Goal: Task Accomplishment & Management: Use online tool/utility

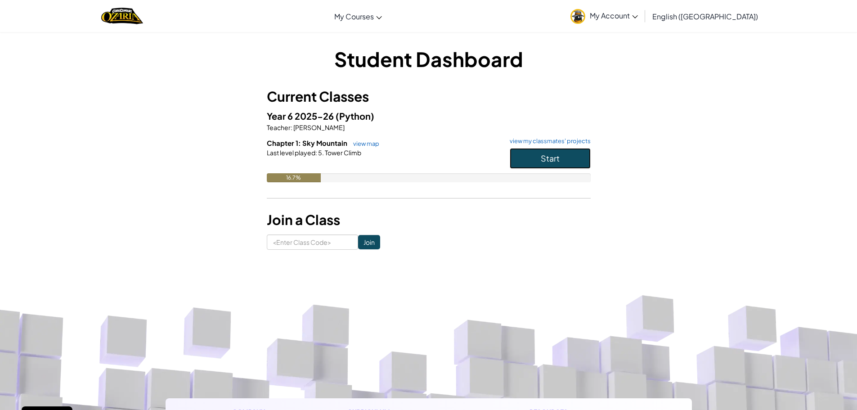
drag, startPoint x: 542, startPoint y: 159, endPoint x: 569, endPoint y: 165, distance: 27.5
click at [544, 159] on span "Start" at bounding box center [550, 158] width 19 height 10
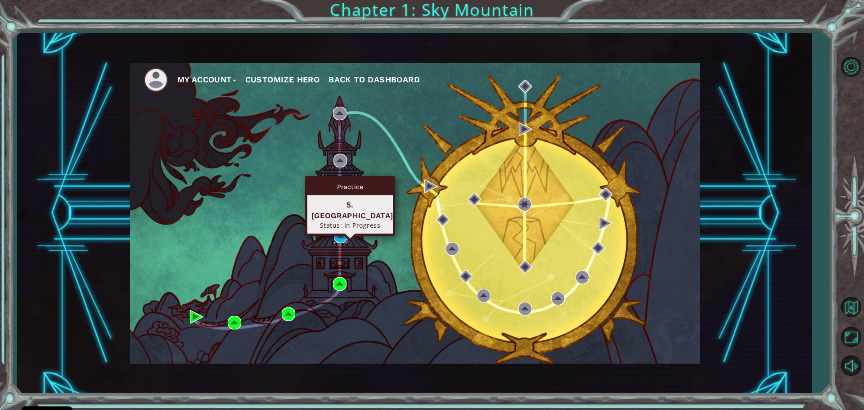
click at [338, 239] on img at bounding box center [340, 235] width 13 height 13
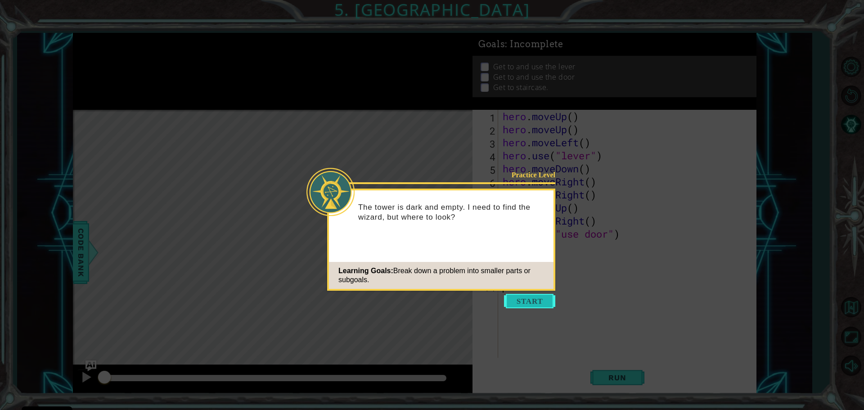
click at [541, 303] on button "Start" at bounding box center [529, 301] width 51 height 14
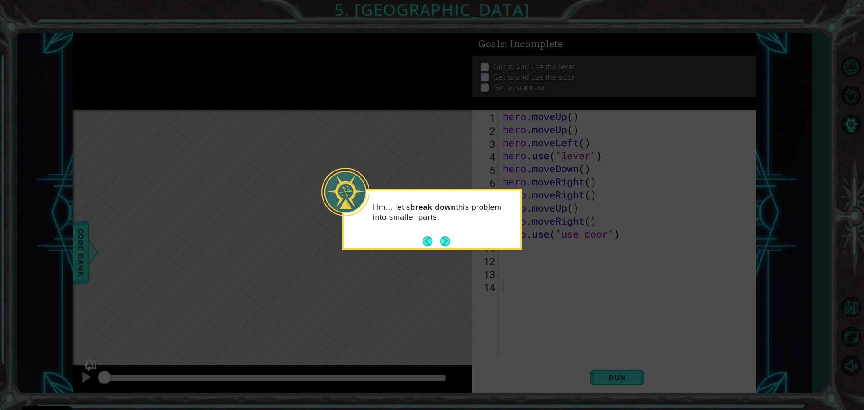
click at [403, 319] on icon at bounding box center [432, 205] width 864 height 410
click at [452, 237] on div "Hm... let's break down this problem into smaller parts." at bounding box center [432, 214] width 176 height 49
click at [443, 240] on button "Next" at bounding box center [445, 241] width 10 height 10
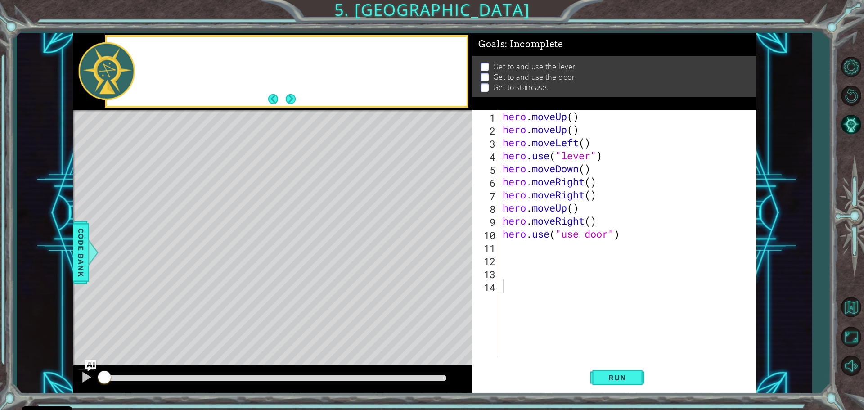
click at [443, 240] on div "Level Map" at bounding box center [281, 242] width 416 height 265
click at [622, 378] on span "Run" at bounding box center [617, 377] width 36 height 9
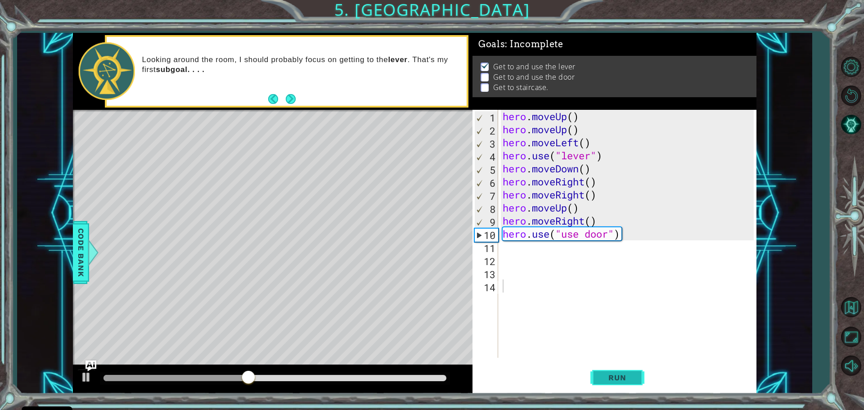
click at [615, 369] on button "Run" at bounding box center [617, 377] width 54 height 28
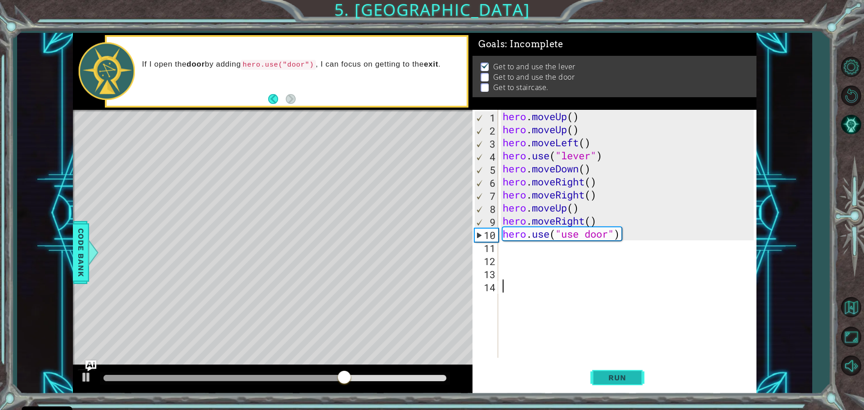
click at [615, 377] on span "Run" at bounding box center [617, 377] width 36 height 9
click at [619, 381] on span "Run" at bounding box center [617, 377] width 36 height 9
click at [598, 378] on button "Run" at bounding box center [617, 377] width 54 height 28
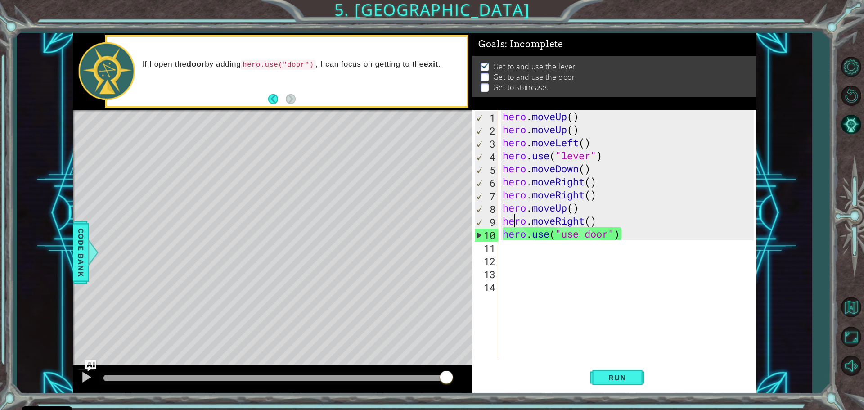
click at [515, 217] on div "hero . moveUp ( ) hero . moveUp ( ) hero . moveLeft ( ) hero . use ( "lever" ) …" at bounding box center [629, 247] width 257 height 274
type textarea "hero.moveRight()"
click at [600, 372] on button "Run" at bounding box center [617, 377] width 54 height 28
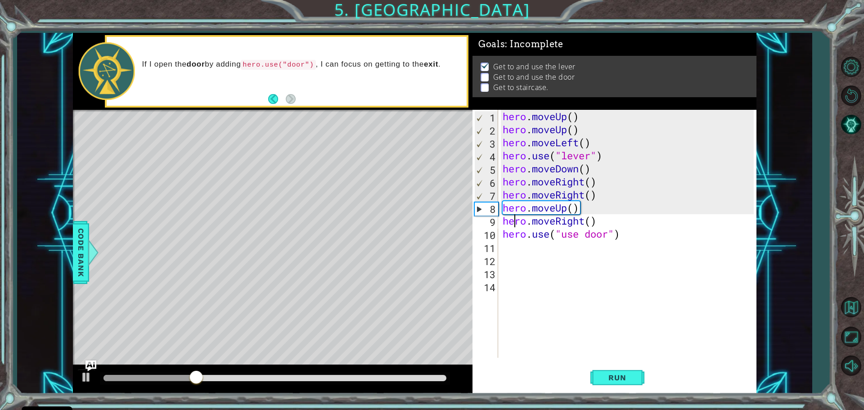
click at [612, 317] on div "hero . moveUp ( ) hero . moveUp ( ) hero . moveLeft ( ) hero . use ( "lever" ) …" at bounding box center [629, 247] width 257 height 274
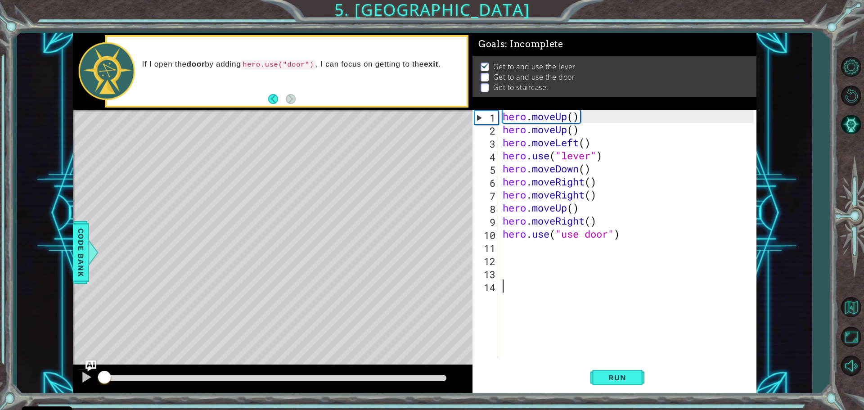
drag, startPoint x: 352, startPoint y: 382, endPoint x: 56, endPoint y: 353, distance: 297.4
click at [56, 353] on div "1 ההההההההההההההההההההההההההההההההההההההההההההההההההההההההההההההההההההההההההההה…" at bounding box center [414, 213] width 795 height 361
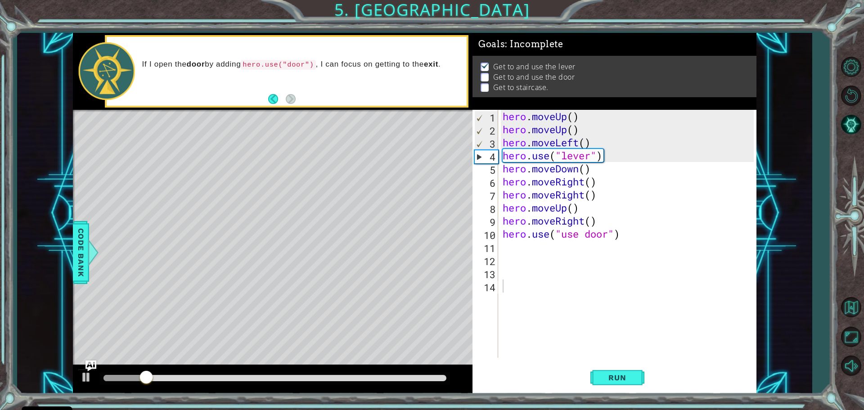
click at [396, 261] on div "Level Map" at bounding box center [281, 242] width 416 height 265
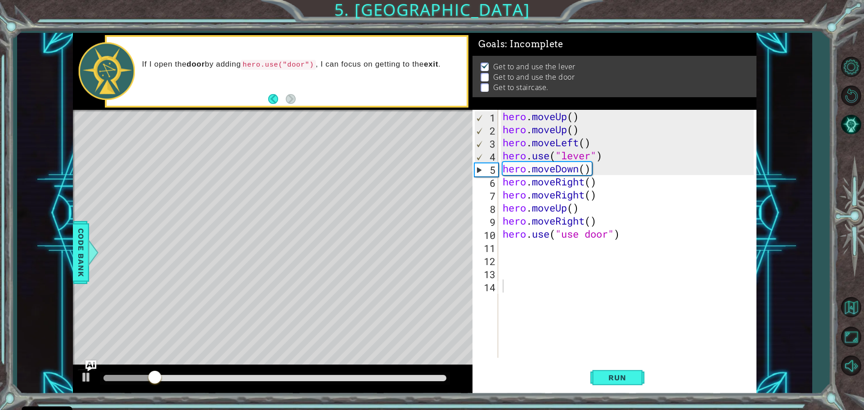
click at [393, 255] on div "Level Map" at bounding box center [281, 242] width 416 height 265
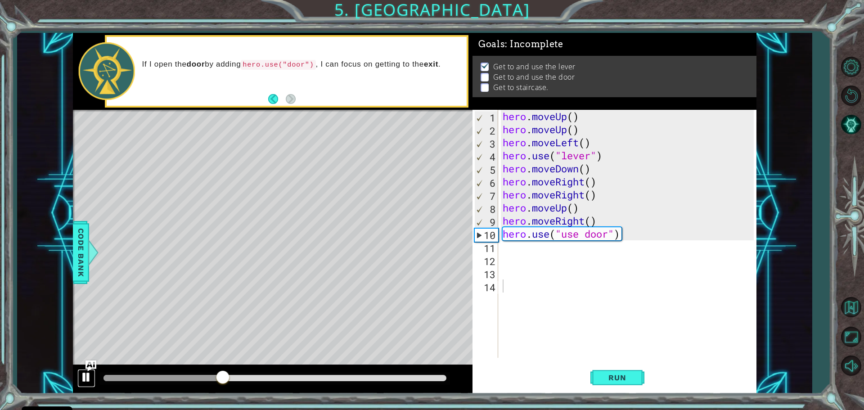
click at [83, 377] on div at bounding box center [87, 377] width 12 height 12
click at [580, 232] on div "hero . moveUp ( ) hero . moveUp ( ) hero . moveLeft ( ) hero . use ( "lever" ) …" at bounding box center [629, 247] width 257 height 274
click at [618, 234] on div "hero . moveUp ( ) hero . moveUp ( ) hero . moveLeft ( ) hero . use ( "lever" ) …" at bounding box center [629, 247] width 257 height 274
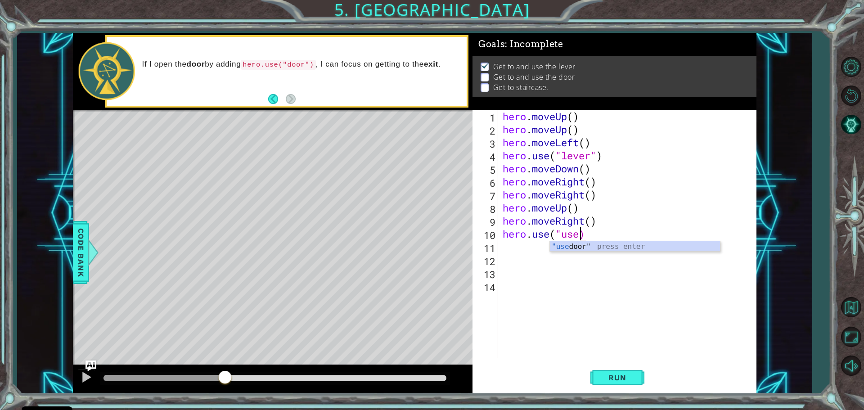
scroll to position [0, 3]
click at [660, 245] on div ""use door" press enter" at bounding box center [635, 257] width 170 height 32
type textarea "hero.use("use door")"
click at [639, 380] on button "Run" at bounding box center [617, 377] width 54 height 28
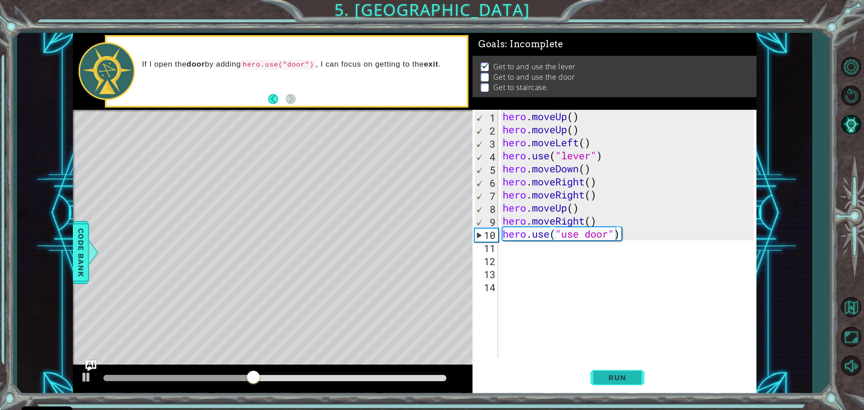
click at [626, 376] on span "Run" at bounding box center [617, 377] width 36 height 9
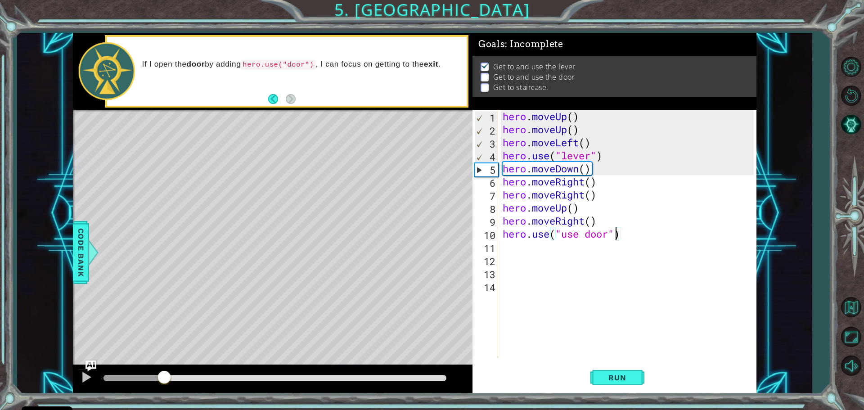
drag, startPoint x: 166, startPoint y: 377, endPoint x: 18, endPoint y: 355, distance: 150.1
click at [43, 365] on div "1 ההההההההההההההההההההההההההההההההההההההההההההההההההההההההההההההההההההההההההההה…" at bounding box center [414, 213] width 795 height 361
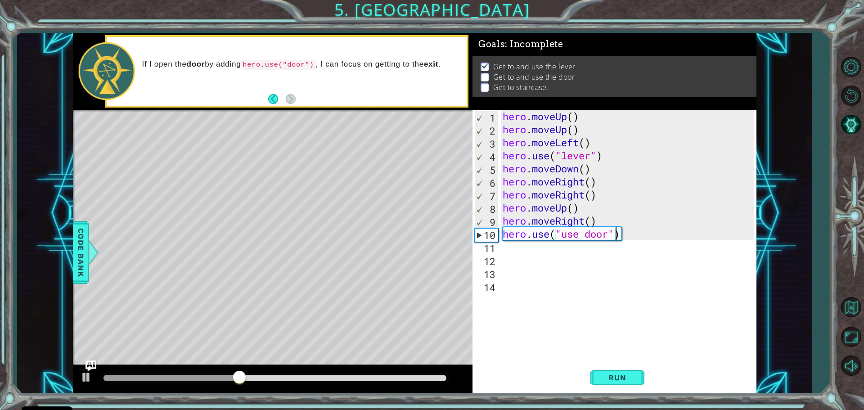
click at [201, 302] on div "Level Map" at bounding box center [281, 242] width 416 height 265
click at [85, 371] on div at bounding box center [87, 377] width 12 height 12
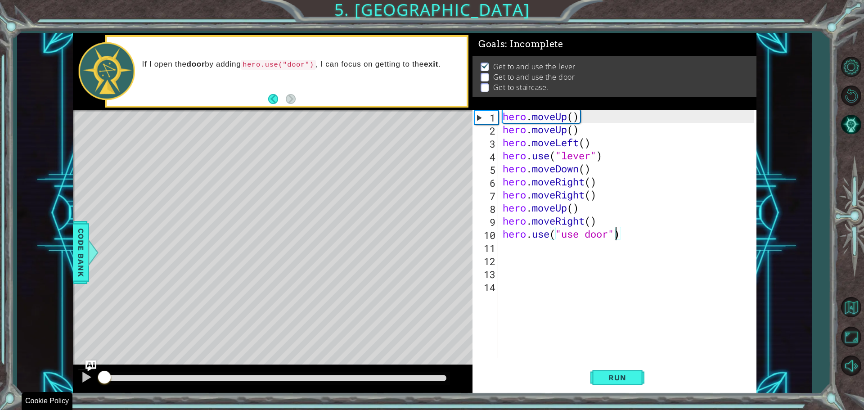
drag, startPoint x: 383, startPoint y: 374, endPoint x: 0, endPoint y: 412, distance: 384.8
click at [0, 409] on html "Cookie Policy CodeCombat uses a few essential and non-essential cookies. Privac…" at bounding box center [432, 205] width 864 height 410
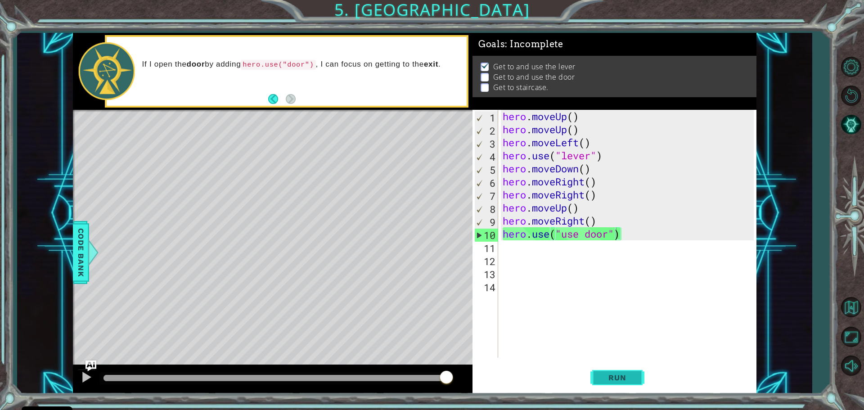
click at [616, 372] on button "Run" at bounding box center [617, 377] width 54 height 28
click at [851, 356] on button "Mute" at bounding box center [851, 366] width 26 height 26
click at [851, 356] on button "Unmute" at bounding box center [851, 366] width 26 height 26
click at [570, 310] on div "hero . moveUp ( ) hero . moveUp ( ) hero . moveLeft ( ) hero . use ( "lever" ) …" at bounding box center [629, 247] width 257 height 274
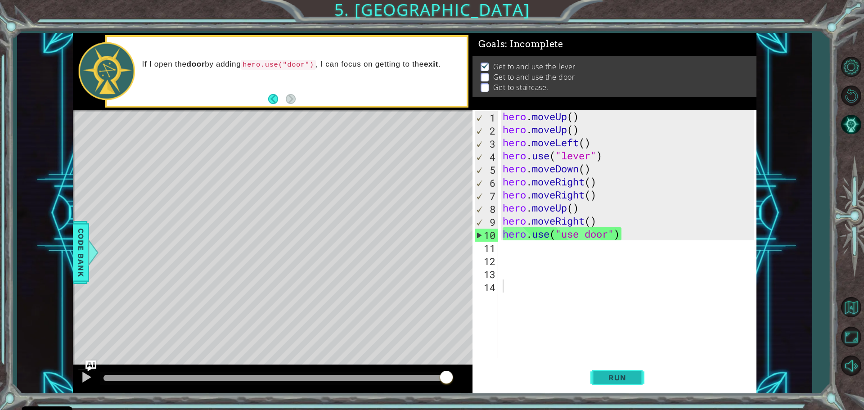
click at [627, 371] on button "Run" at bounding box center [617, 377] width 54 height 28
click at [627, 373] on button "Run" at bounding box center [617, 377] width 54 height 28
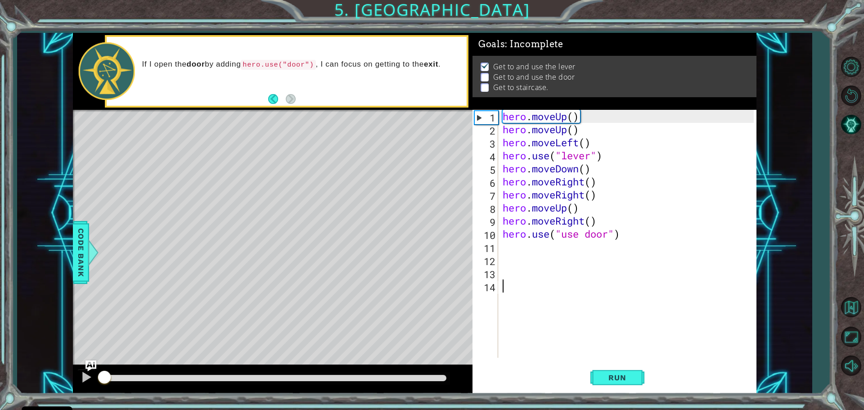
drag, startPoint x: 258, startPoint y: 374, endPoint x: 0, endPoint y: 399, distance: 259.0
click at [0, 399] on div "1 ההההההההההההההההההההההההההההההההההההההההההההההההההההההההההההההההההההההההההההה…" at bounding box center [432, 205] width 864 height 410
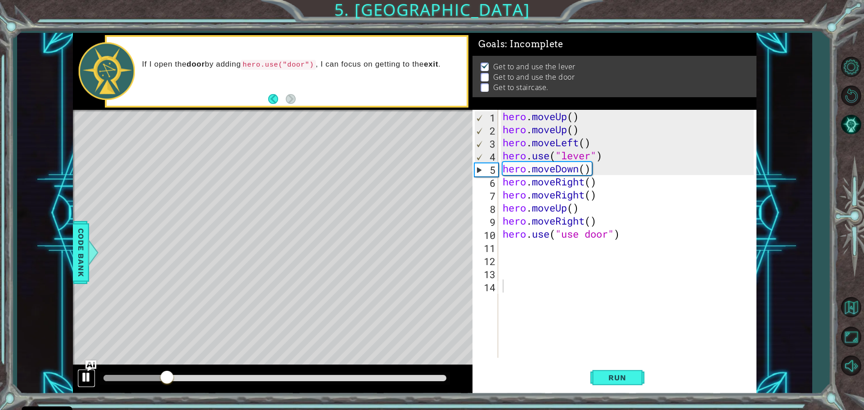
click at [85, 379] on div at bounding box center [87, 377] width 12 height 12
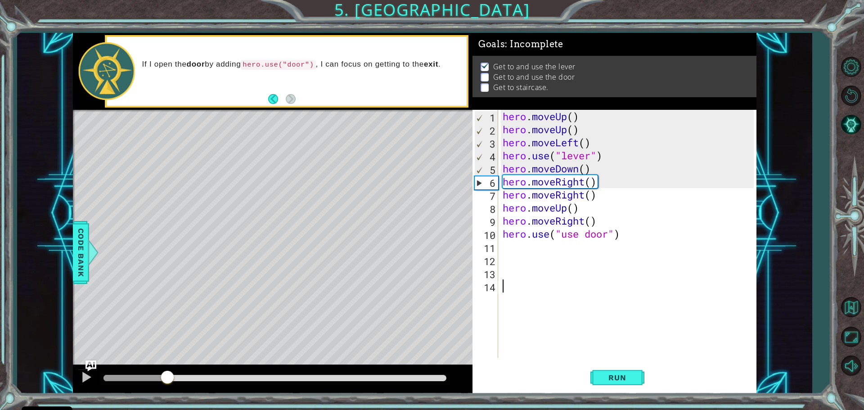
click at [602, 181] on div "hero . moveUp ( ) hero . moveUp ( ) hero . moveLeft ( ) hero . use ( "lever" ) …" at bounding box center [629, 247] width 257 height 274
click at [583, 182] on div "hero . moveUp ( ) hero . moveUp ( ) hero . moveLeft ( ) hero . use ( "lever" ) …" at bounding box center [629, 247] width 257 height 274
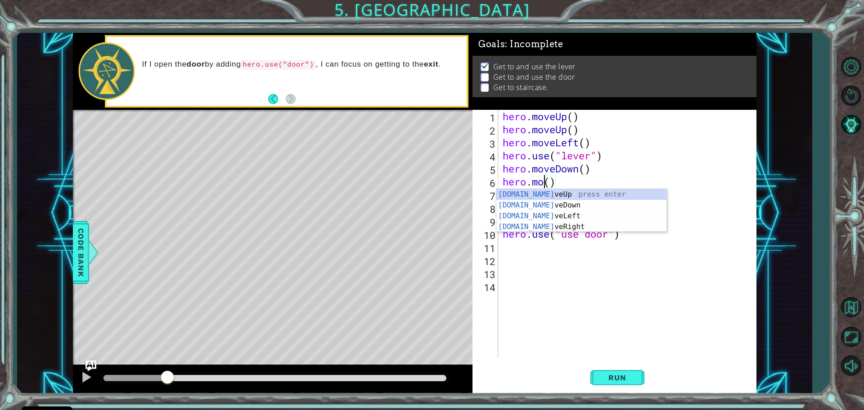
scroll to position [0, 2]
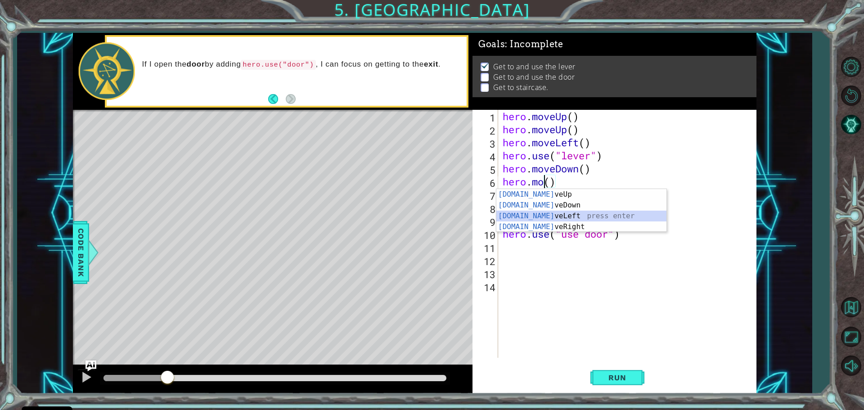
click at [562, 214] on div "[DOMAIN_NAME] veUp press enter [DOMAIN_NAME] veDown press enter [DOMAIN_NAME] v…" at bounding box center [581, 221] width 170 height 65
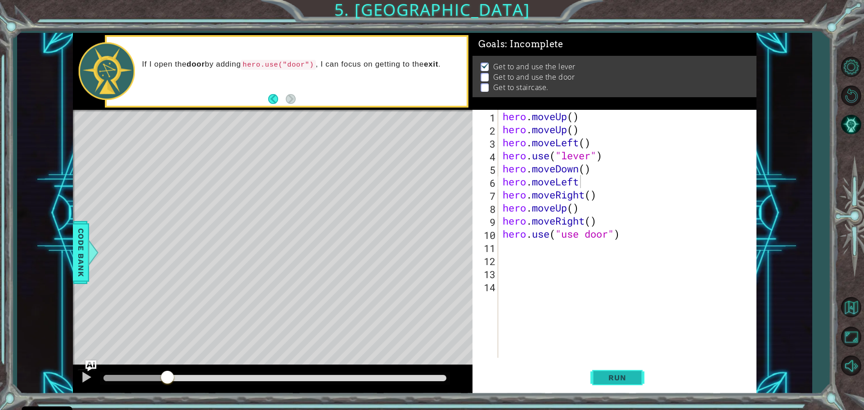
click at [604, 370] on button "Run" at bounding box center [617, 377] width 54 height 28
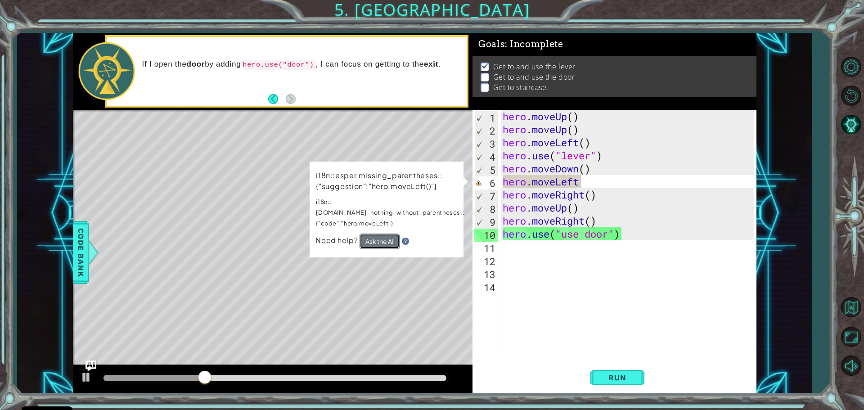
click at [381, 234] on button "Ask the AI" at bounding box center [379, 241] width 40 height 15
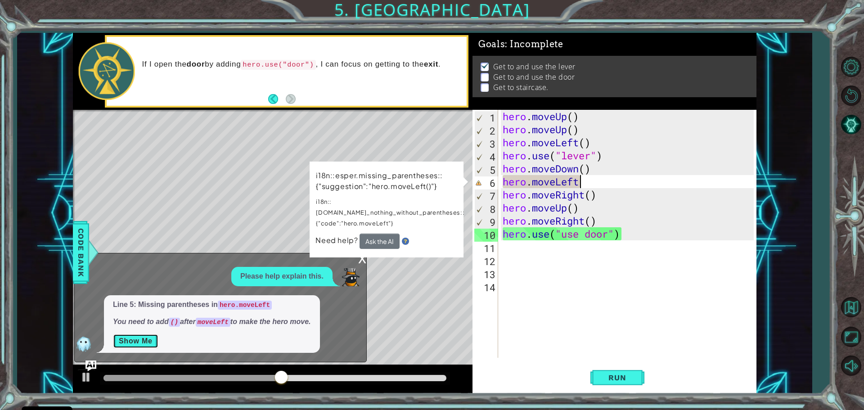
click at [148, 343] on button "Show Me" at bounding box center [135, 341] width 45 height 14
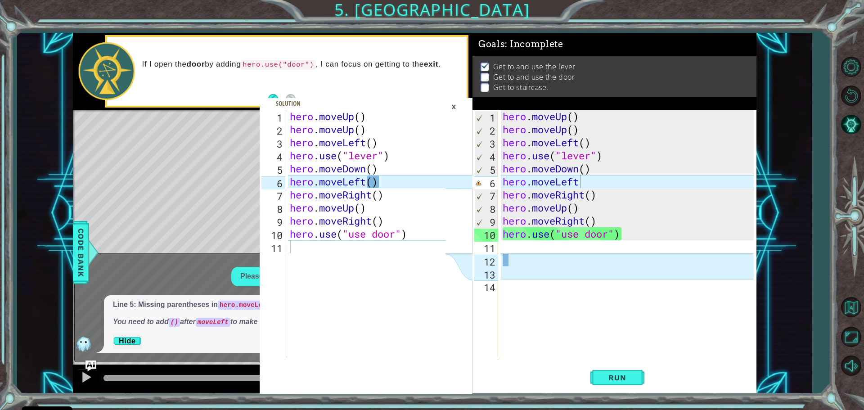
click at [454, 103] on div "×" at bounding box center [454, 106] width 14 height 15
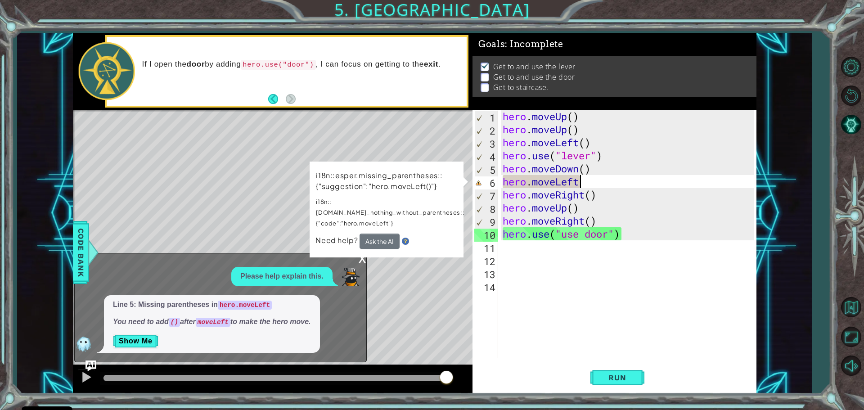
click at [605, 182] on div "hero . moveUp ( ) hero . moveUp ( ) hero . moveLeft ( ) hero . use ( "lever" ) …" at bounding box center [629, 247] width 257 height 274
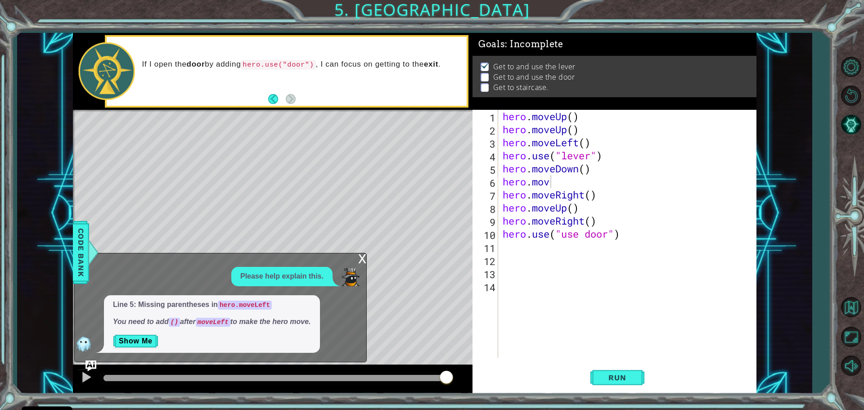
click at [362, 255] on div "x" at bounding box center [362, 257] width 8 height 9
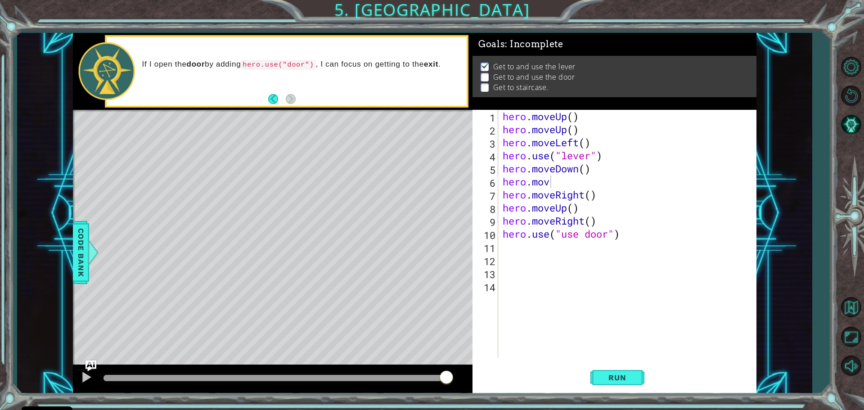
click at [563, 176] on div "hero . moveUp ( ) hero . moveUp ( ) hero . moveLeft ( ) hero . use ( "lever" ) …" at bounding box center [629, 247] width 257 height 274
type textarea "hero.move"
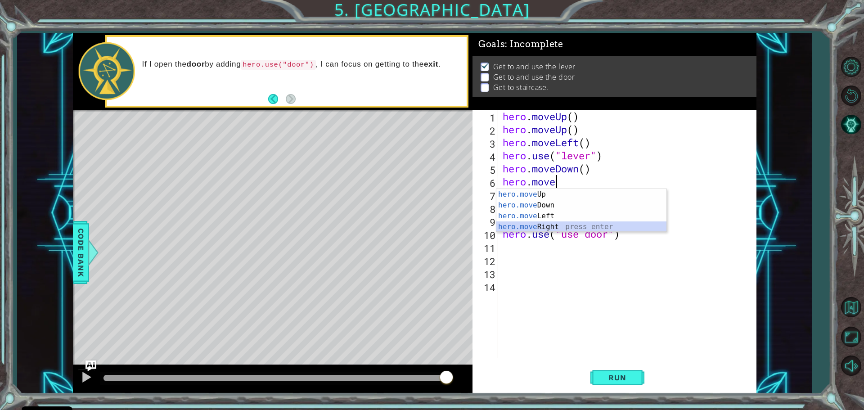
click at [541, 225] on div "hero.move Up press enter hero.move Down press enter hero.move Left press enter …" at bounding box center [581, 221] width 170 height 65
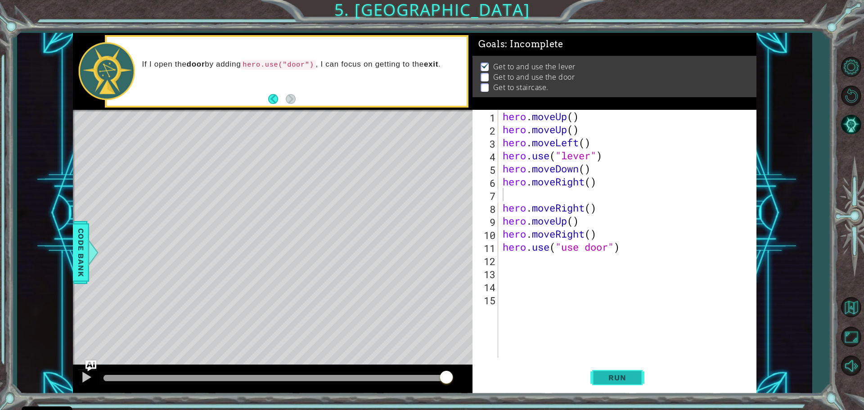
click at [617, 381] on span "Run" at bounding box center [617, 377] width 36 height 9
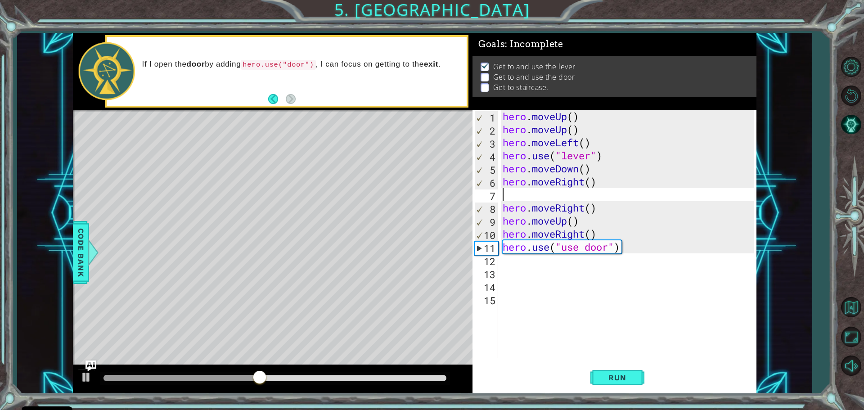
click at [539, 197] on div "hero . moveUp ( ) hero . moveUp ( ) hero . moveLeft ( ) hero . use ( "lever" ) …" at bounding box center [629, 247] width 257 height 274
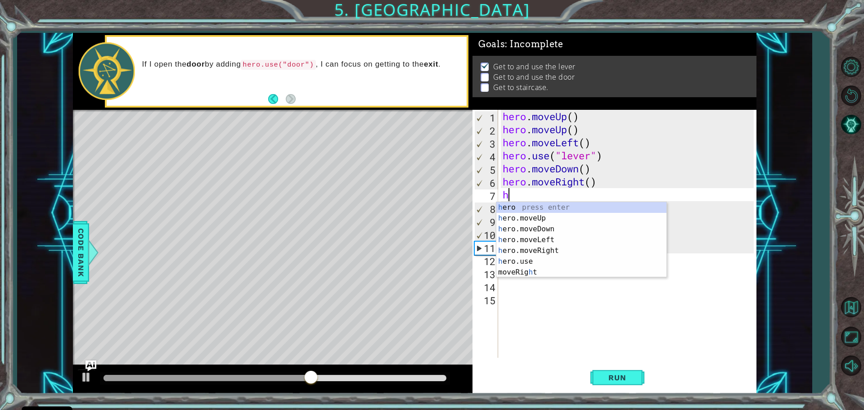
type textarea "h"
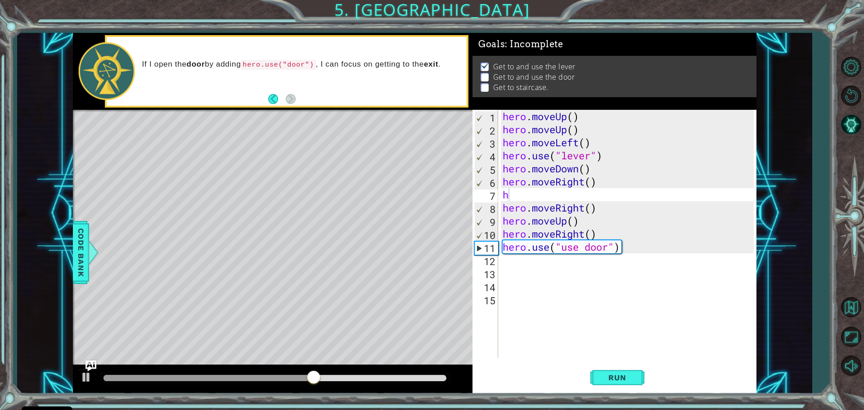
click at [443, 234] on div "Level Map" at bounding box center [281, 242] width 416 height 265
click at [523, 198] on div "hero . moveUp ( ) hero . moveUp ( ) hero . moveLeft ( ) hero . use ( "lever" ) …" at bounding box center [629, 247] width 257 height 274
type textarea "h"
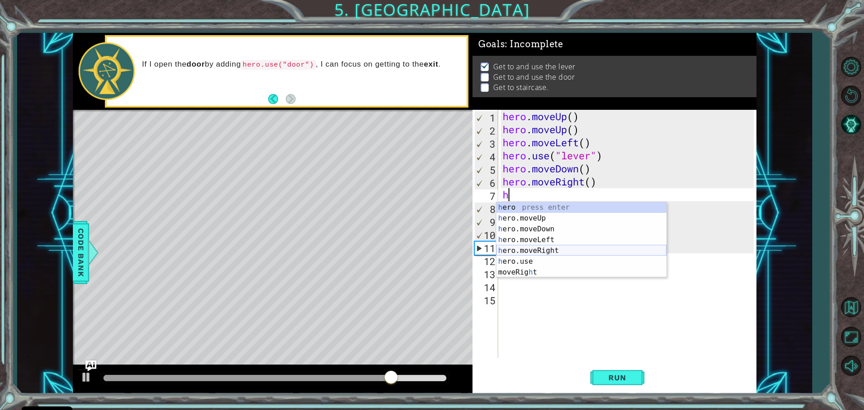
click at [550, 247] on div "h ero press enter h ero.moveUp press enter h ero.moveDown press enter h ero.mov…" at bounding box center [581, 250] width 170 height 97
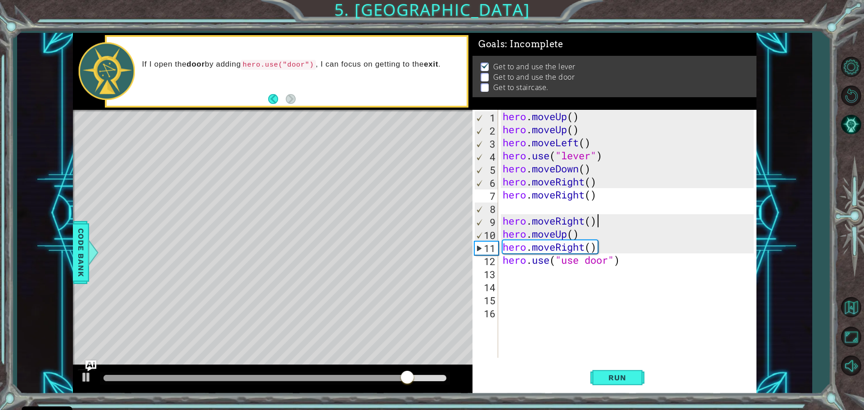
click at [601, 222] on div "hero . moveUp ( ) hero . moveUp ( ) hero . moveLeft ( ) hero . use ( "lever" ) …" at bounding box center [629, 247] width 257 height 274
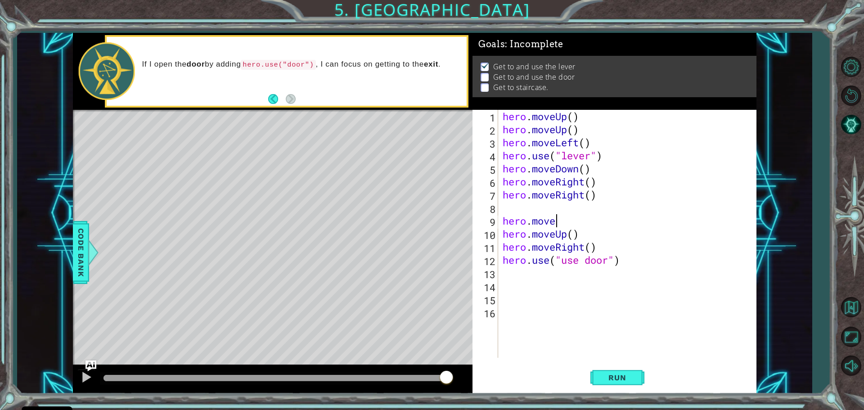
click at [635, 216] on div "hero . moveUp ( ) hero . moveUp ( ) hero . moveLeft ( ) hero . use ( "lever" ) …" at bounding box center [629, 247] width 257 height 274
click at [569, 220] on div "hero . moveUp ( ) hero . moveUp ( ) hero . moveLeft ( ) hero . use ( "lever" ) …" at bounding box center [629, 247] width 257 height 274
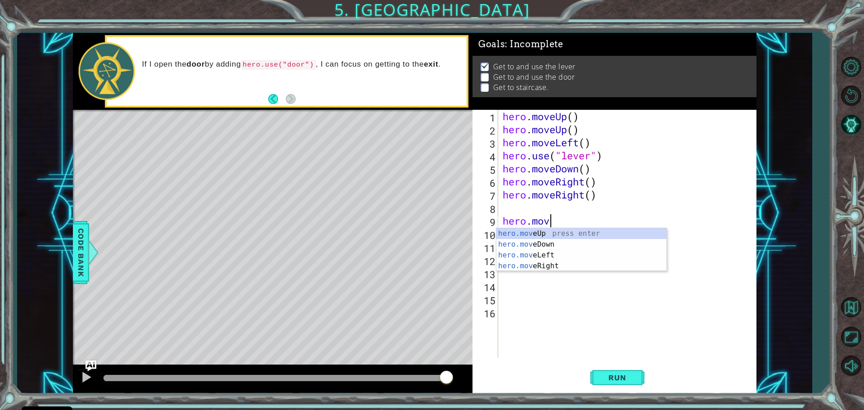
scroll to position [0, 0]
type textarea "h"
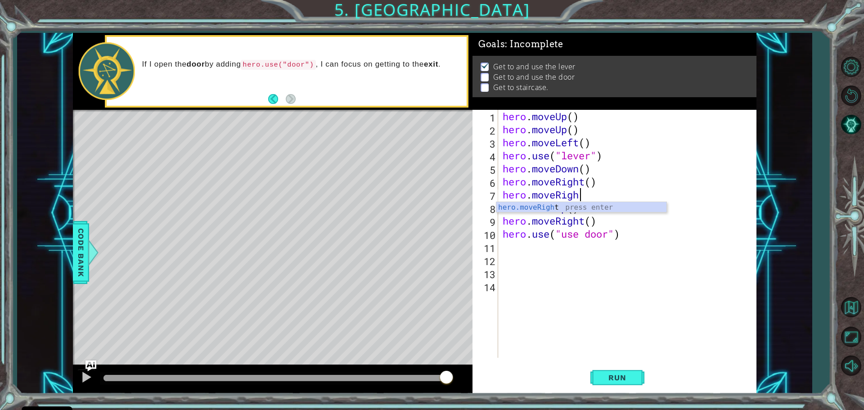
type textarea "hero.moveRi"
click at [574, 205] on div "hero.moveRi ght press enter" at bounding box center [581, 218] width 170 height 32
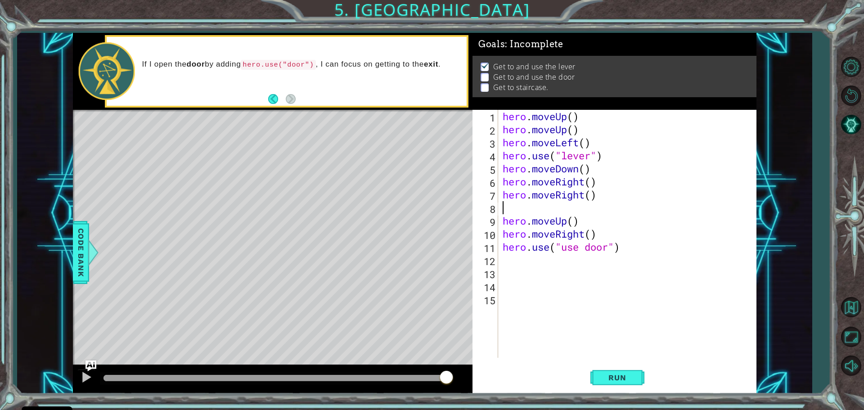
type textarea "h"
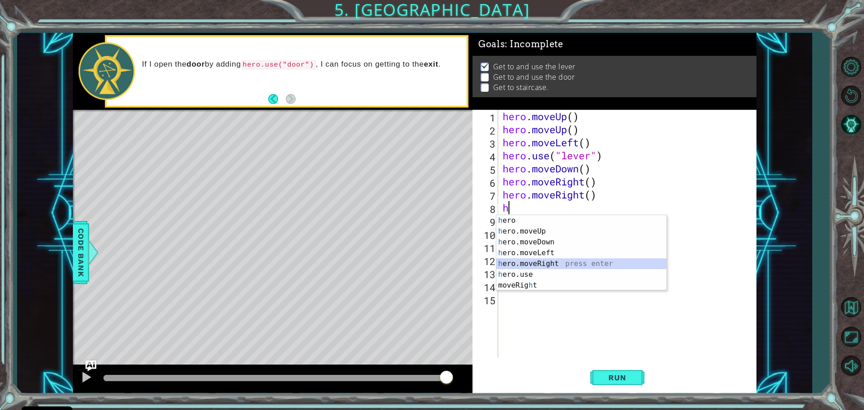
click at [543, 262] on div "h ero press enter h ero.moveUp press enter h ero.moveDown press enter h ero.mov…" at bounding box center [581, 263] width 170 height 97
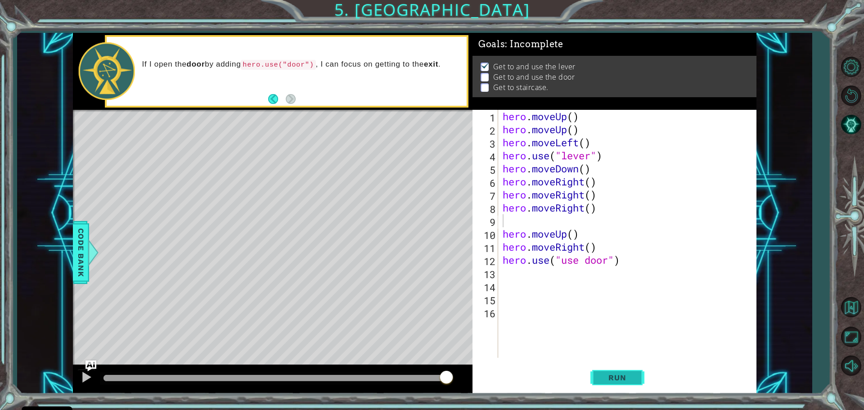
click at [624, 375] on span "Run" at bounding box center [617, 377] width 36 height 9
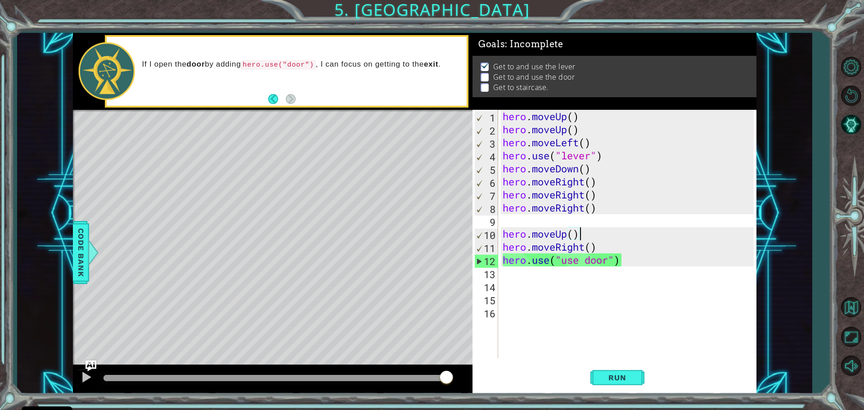
click at [583, 234] on div "hero . moveUp ( ) hero . moveUp ( ) hero . moveLeft ( ) hero . use ( "lever" ) …" at bounding box center [629, 247] width 257 height 274
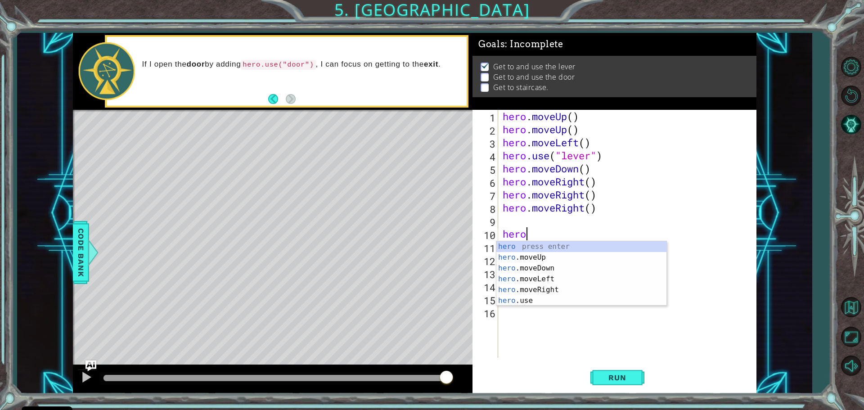
type textarea "h"
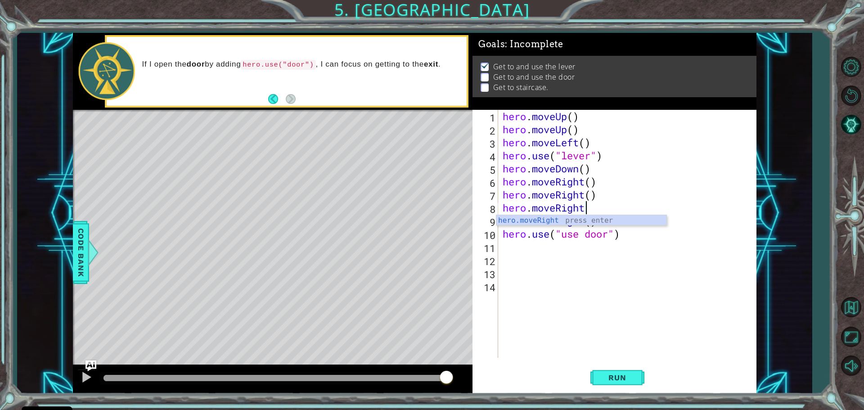
type textarea "hero.moveRigh"
click at [601, 220] on div "hero.moveRigh t press enter" at bounding box center [581, 231] width 170 height 32
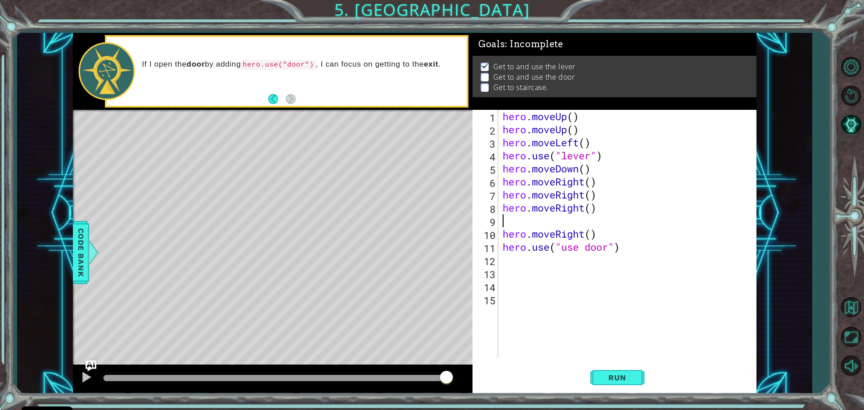
click at [602, 236] on div "hero . moveUp ( ) hero . moveUp ( ) hero . moveLeft ( ) hero . use ( "lever" ) …" at bounding box center [629, 247] width 257 height 274
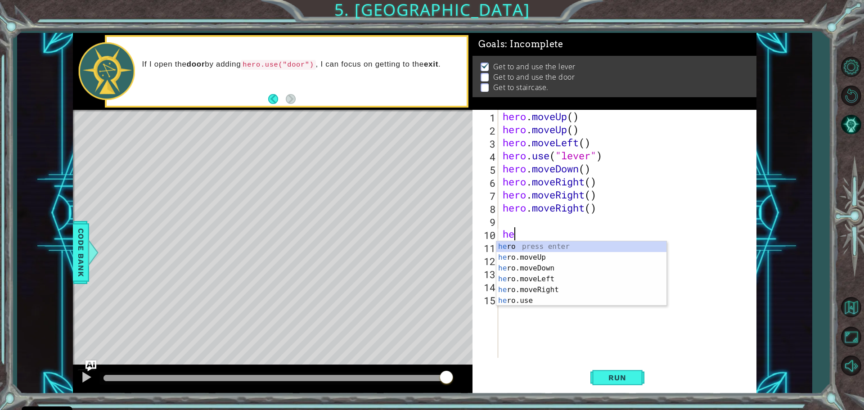
type textarea "h"
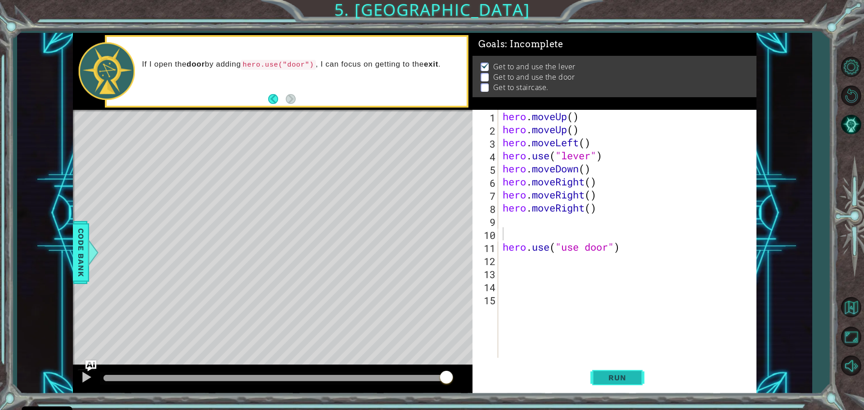
click at [617, 380] on span "Run" at bounding box center [617, 377] width 36 height 9
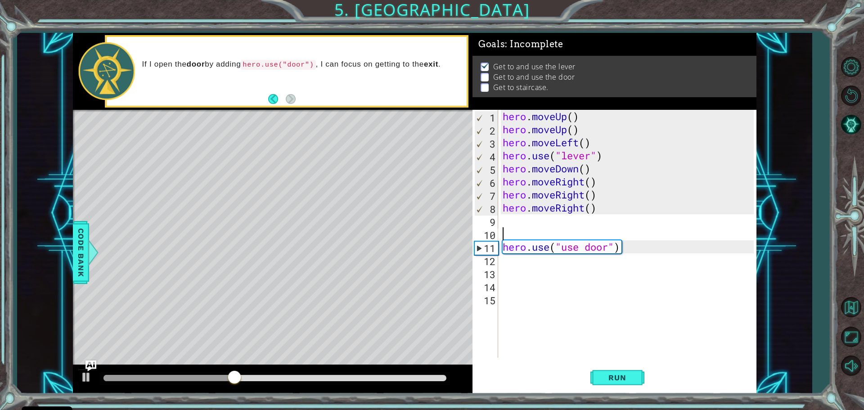
click at [517, 221] on div "hero . moveUp ( ) hero . moveUp ( ) hero . moveLeft ( ) hero . use ( "lever" ) …" at bounding box center [629, 247] width 257 height 274
type textarea "h"
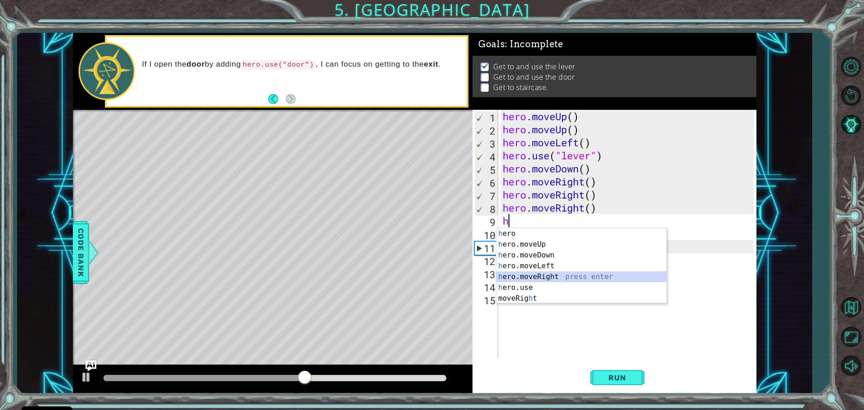
click at [544, 274] on div "h ero press enter h ero.moveUp press enter h ero.moveDown press enter h ero.mov…" at bounding box center [581, 276] width 170 height 97
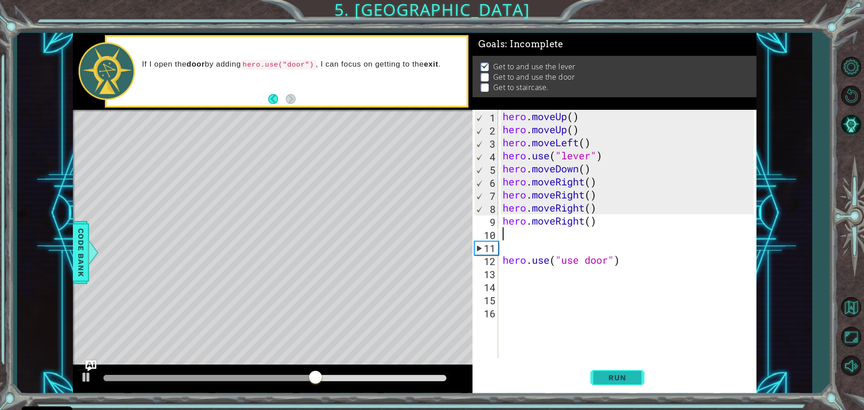
click at [613, 378] on span "Run" at bounding box center [617, 377] width 36 height 9
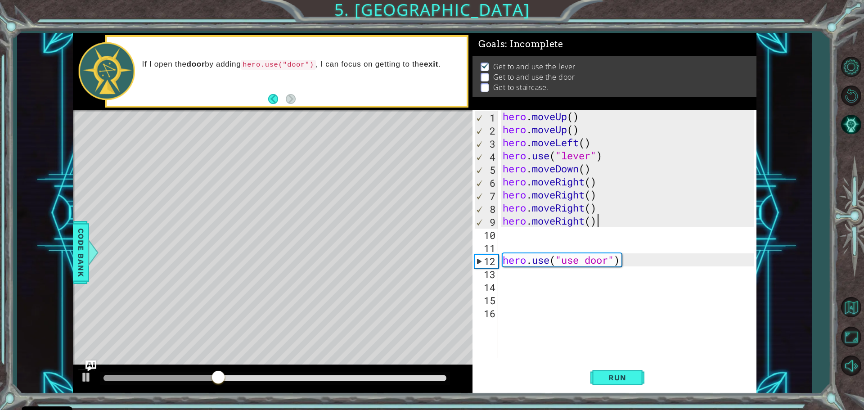
click at [616, 220] on div "hero . moveUp ( ) hero . moveUp ( ) hero . moveLeft ( ) hero . use ( "lever" ) …" at bounding box center [629, 247] width 257 height 274
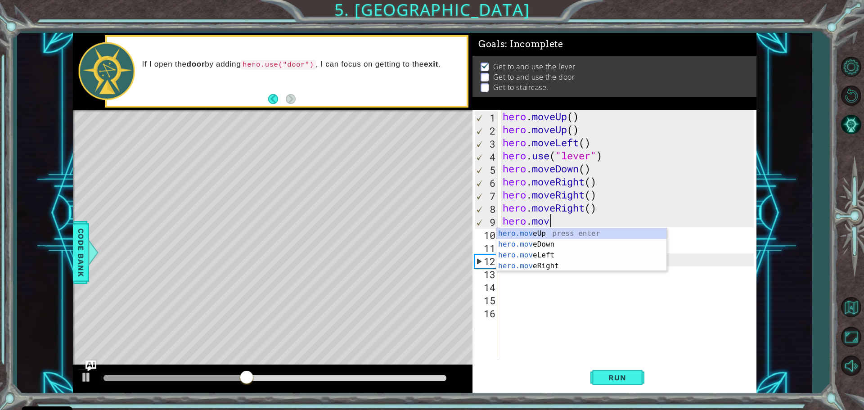
type textarea "[DOMAIN_NAME]"
click at [547, 252] on div "[DOMAIN_NAME] veUp press enter [DOMAIN_NAME] veDown press enter [DOMAIN_NAME] v…" at bounding box center [581, 260] width 170 height 65
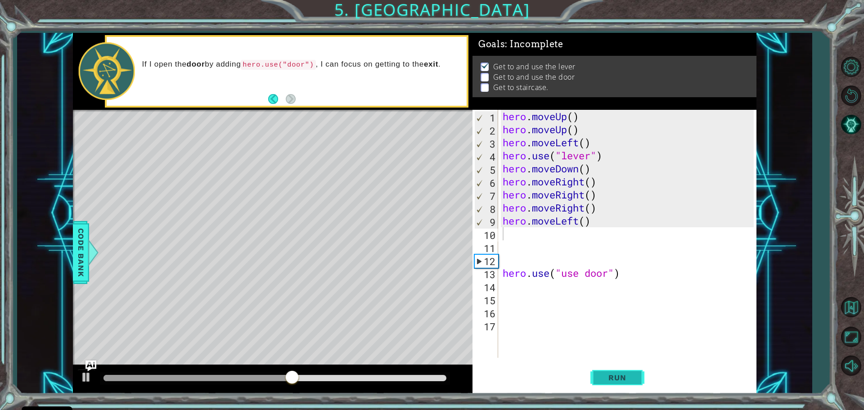
click at [612, 375] on span "Run" at bounding box center [617, 377] width 36 height 9
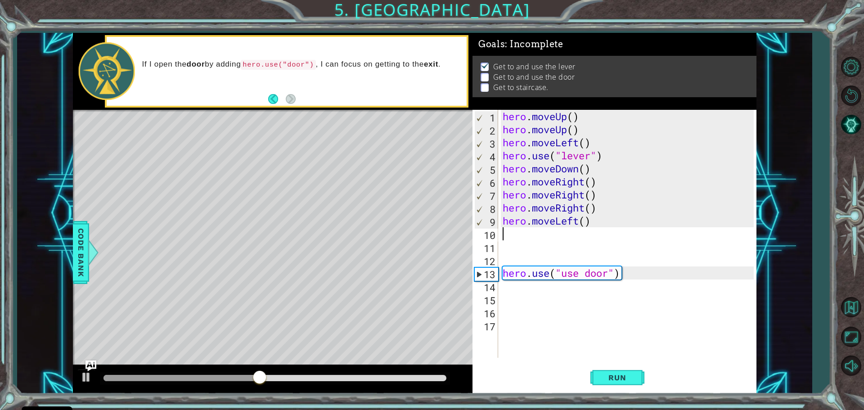
click at [597, 225] on div "hero . moveUp ( ) hero . moveUp ( ) hero . moveLeft ( ) hero . use ( "lever" ) …" at bounding box center [629, 247] width 257 height 274
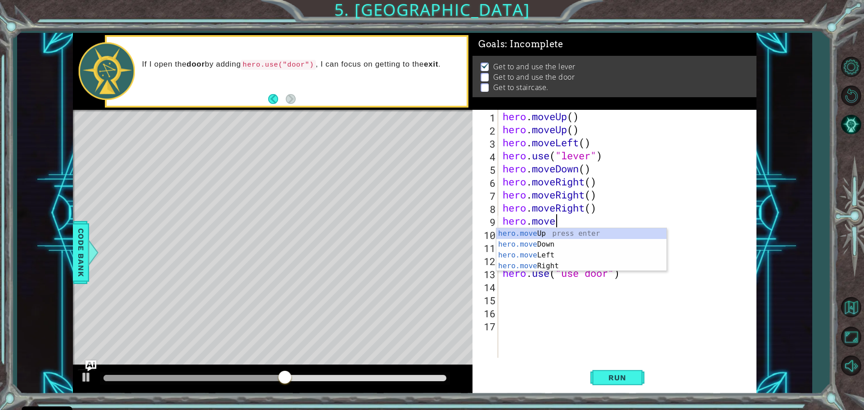
type textarea "hero.mov"
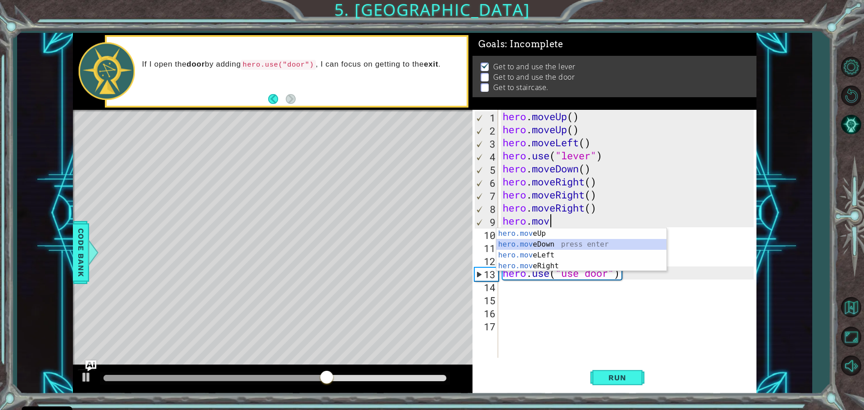
click at [548, 243] on div "hero.mov eUp press enter hero.mov eDown press enter hero.mov eLeft press enter …" at bounding box center [581, 260] width 170 height 65
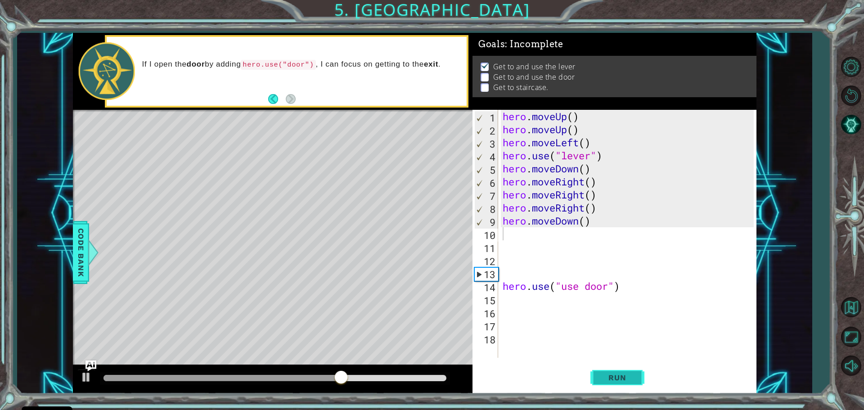
click at [613, 370] on button "Run" at bounding box center [617, 377] width 54 height 28
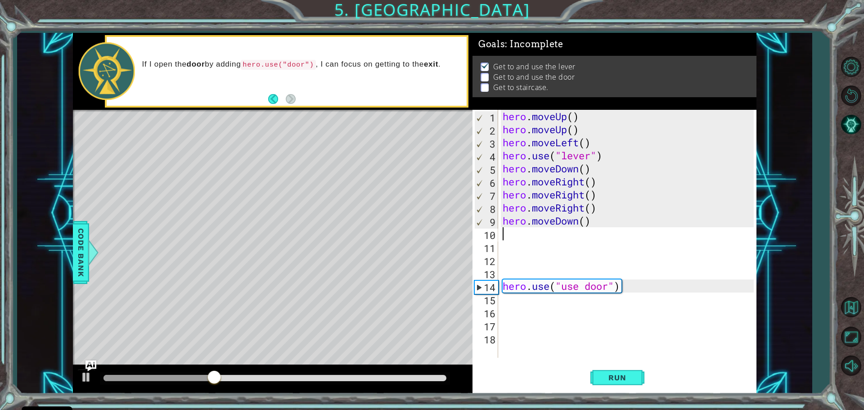
click at [597, 221] on div "hero . moveUp ( ) hero . moveUp ( ) hero . moveLeft ( ) hero . use ( "lever" ) …" at bounding box center [629, 247] width 257 height 274
type textarea "hero.move"
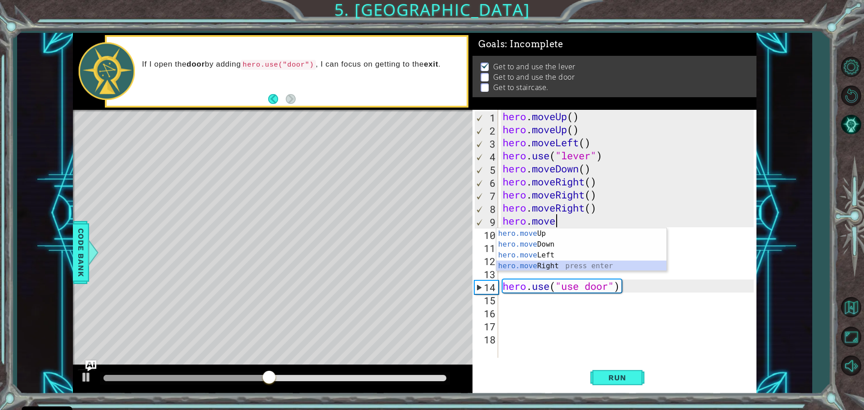
click at [568, 265] on div "hero.move Up press enter hero.move Down press enter hero.move Left press enter …" at bounding box center [581, 260] width 170 height 65
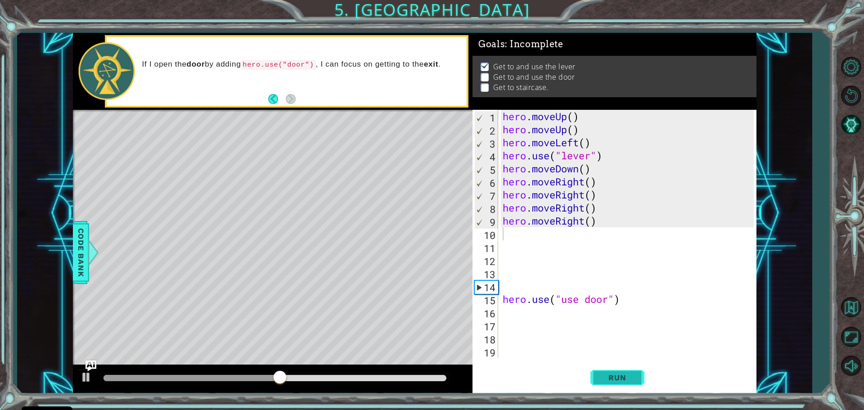
click at [605, 382] on button "Run" at bounding box center [617, 377] width 54 height 28
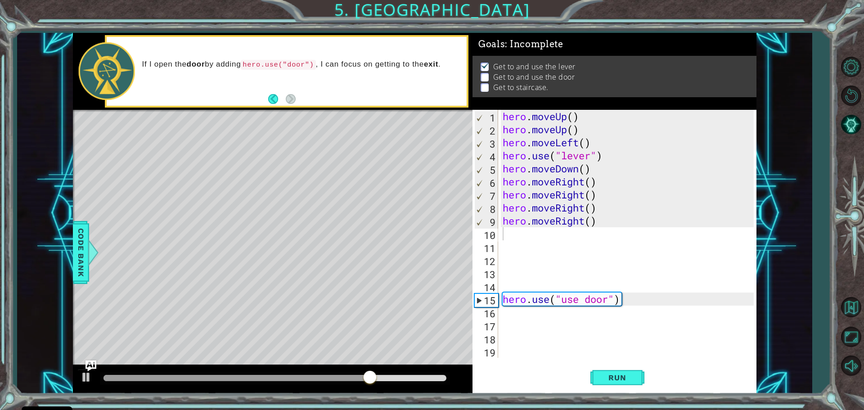
click at [91, 233] on div "Level Map" at bounding box center [281, 242] width 416 height 265
click at [85, 231] on span "Code Bank" at bounding box center [81, 252] width 14 height 55
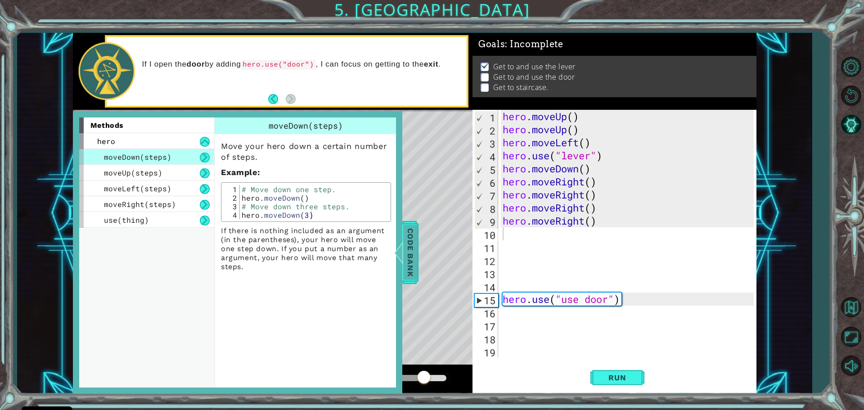
click at [413, 252] on span "Code Bank" at bounding box center [410, 252] width 14 height 55
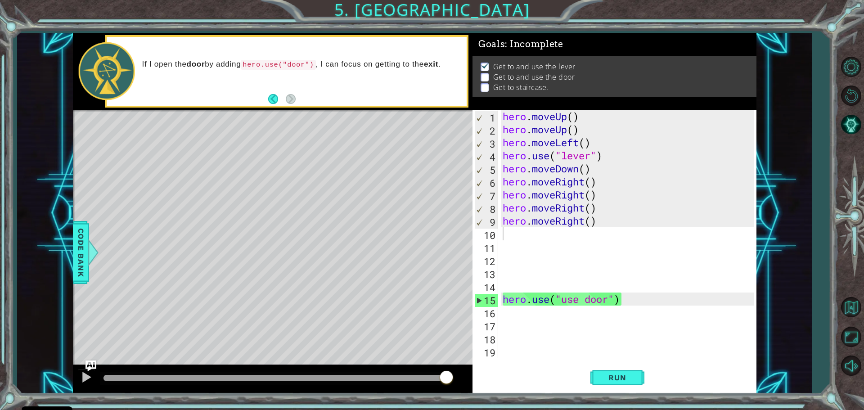
drag, startPoint x: 446, startPoint y: 376, endPoint x: 0, endPoint y: 251, distance: 463.5
click at [0, 352] on div "1 2 3 4 5 6 7 8 9 10 11 hero . moveUp ( ) hero . moveUp ( ) hero . moveLeft ( )…" at bounding box center [432, 205] width 864 height 410
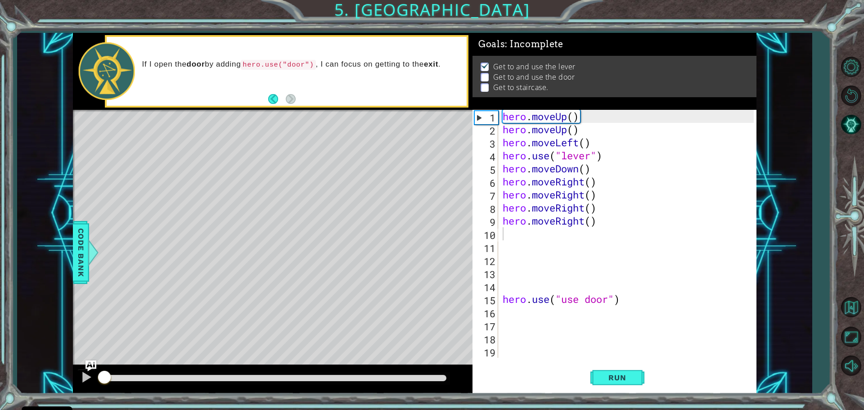
click at [518, 231] on div "hero . moveUp ( ) hero . moveUp ( ) hero . moveLeft ( ) hero . use ( "lever" ) …" at bounding box center [629, 247] width 257 height 274
click at [611, 223] on div "hero . moveUp ( ) hero . moveUp ( ) hero . moveLeft ( ) hero . use ( "lever" ) …" at bounding box center [629, 247] width 257 height 274
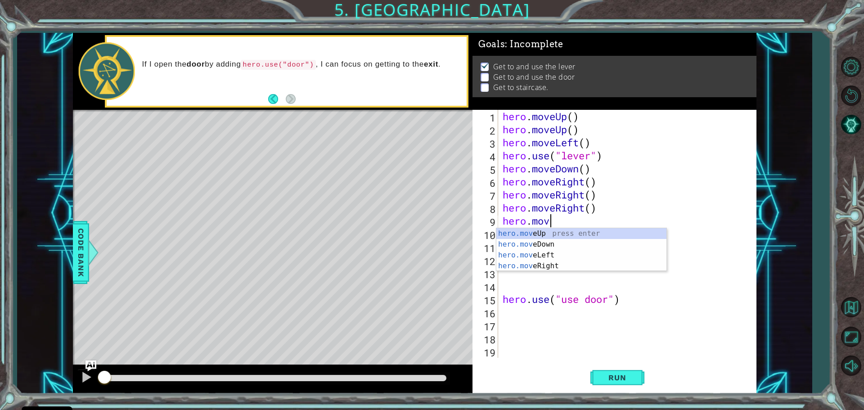
type textarea "[DOMAIN_NAME]"
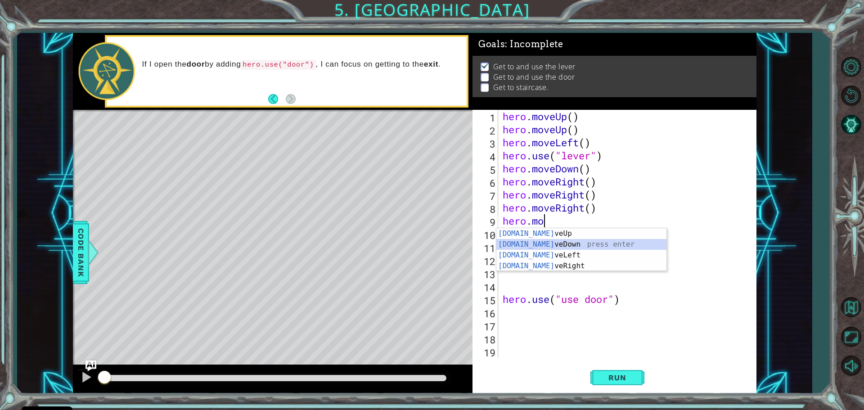
click at [583, 243] on div "[DOMAIN_NAME] veUp press enter [DOMAIN_NAME] veDown press enter [DOMAIN_NAME] v…" at bounding box center [581, 260] width 170 height 65
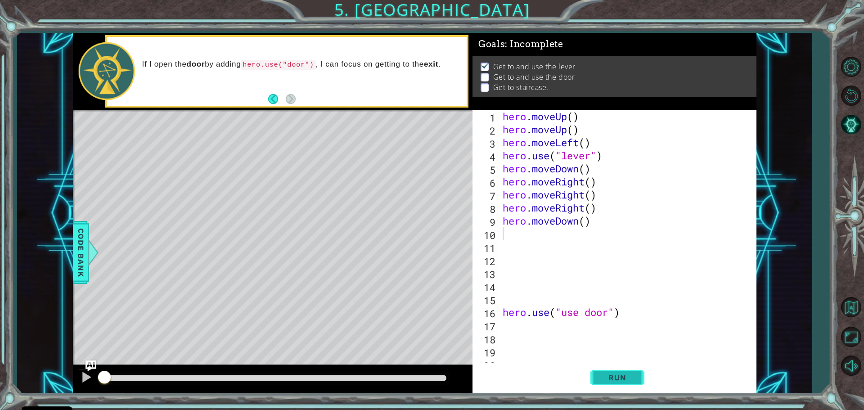
drag, startPoint x: 608, startPoint y: 373, endPoint x: 611, endPoint y: 377, distance: 5.4
click at [611, 377] on button "Run" at bounding box center [617, 377] width 54 height 28
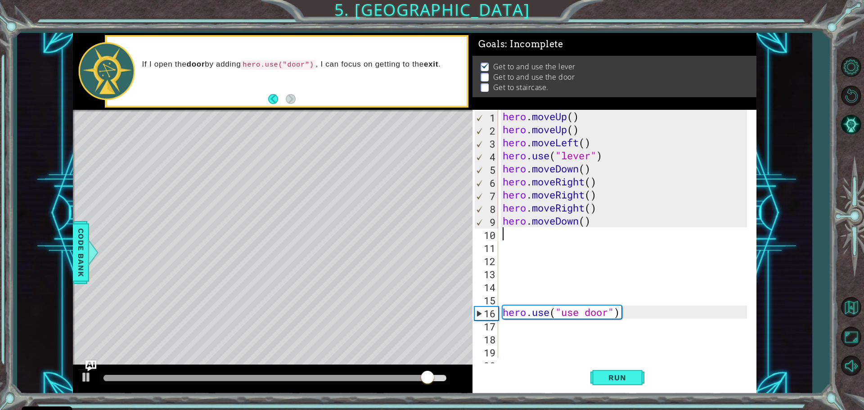
click at [602, 218] on div "hero . moveUp ( ) hero . moveUp ( ) hero . moveLeft ( ) hero . use ( "lever" ) …" at bounding box center [626, 247] width 251 height 274
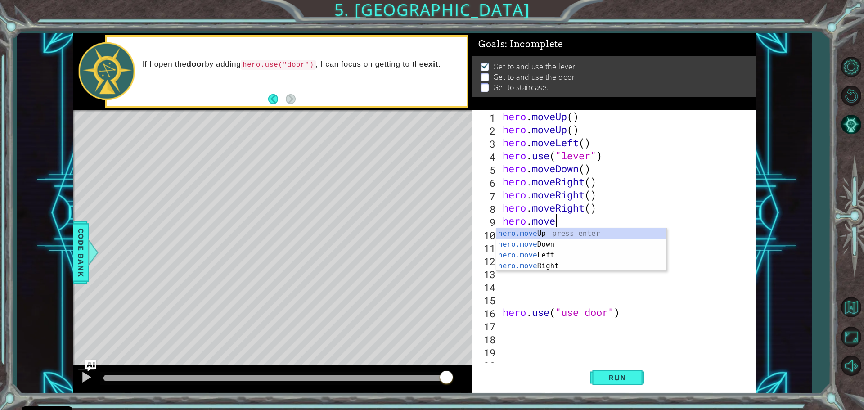
type textarea "hero.mov"
click at [641, 231] on div "hero.mov eUp press enter hero.mov eDown press enter hero.mov eLeft press enter …" at bounding box center [581, 260] width 170 height 65
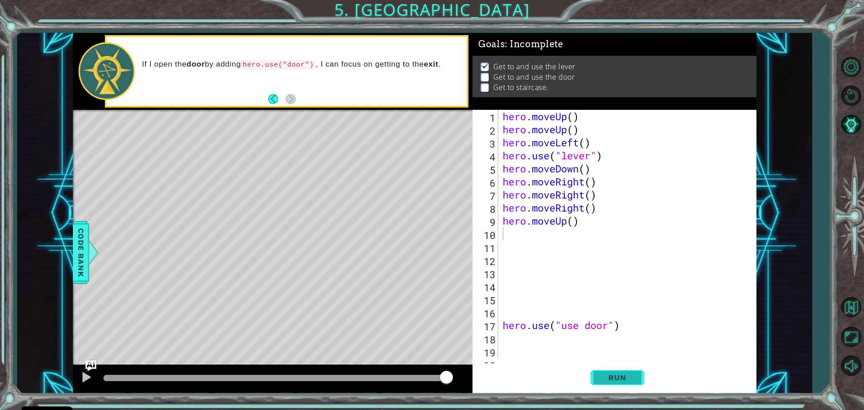
click at [619, 379] on span "Run" at bounding box center [617, 377] width 36 height 9
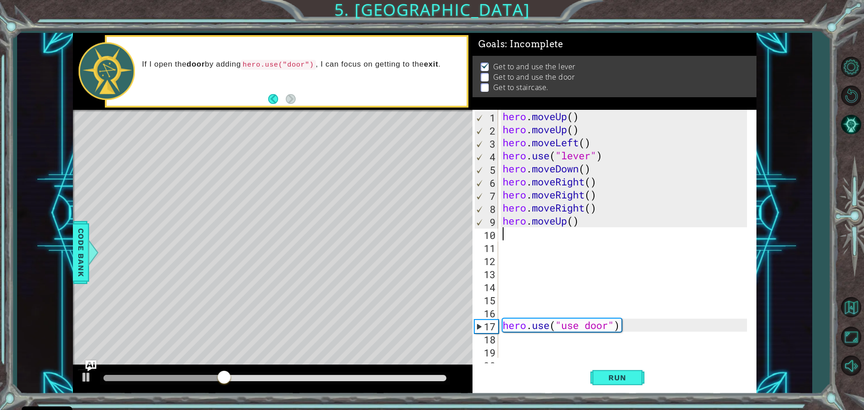
click at [508, 236] on div "hero . moveUp ( ) hero . moveUp ( ) hero . moveLeft ( ) hero . use ( "lever" ) …" at bounding box center [626, 247] width 251 height 274
type textarea "h"
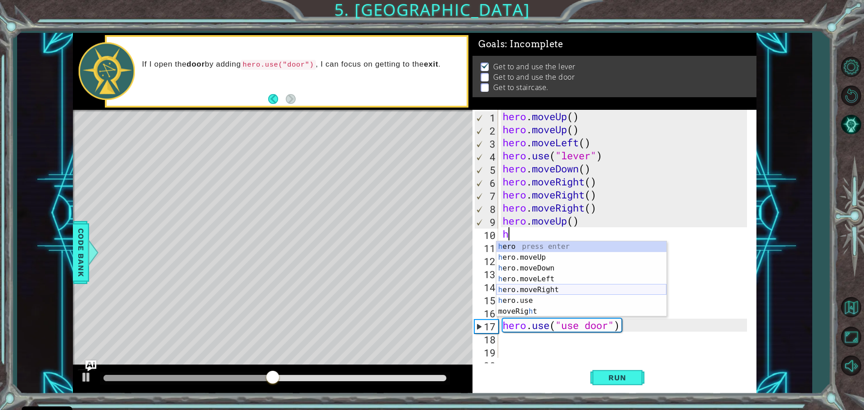
click at [547, 288] on div "h ero press enter h ero.moveUp press enter h ero.moveDown press enter h ero.mov…" at bounding box center [581, 289] width 170 height 97
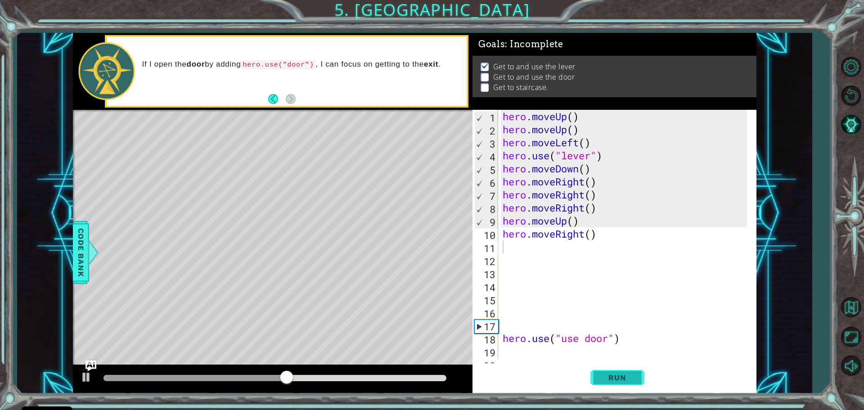
click at [604, 382] on span "Run" at bounding box center [617, 377] width 36 height 9
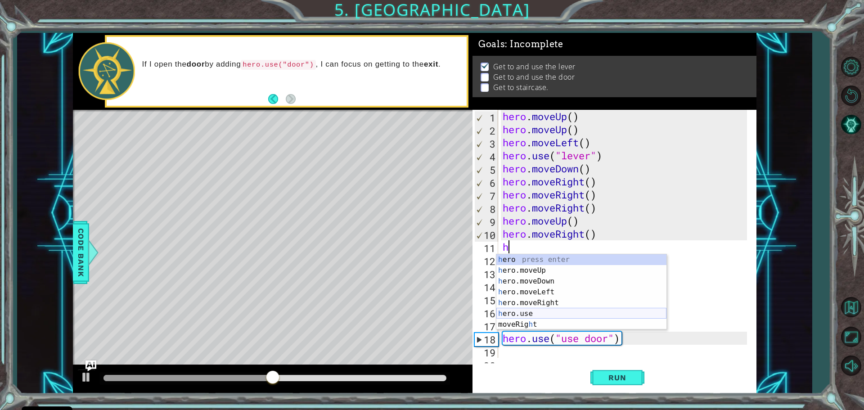
click at [575, 313] on div "h ero press enter h ero.moveUp press enter h ero.moveDown press enter h ero.mov…" at bounding box center [581, 302] width 170 height 97
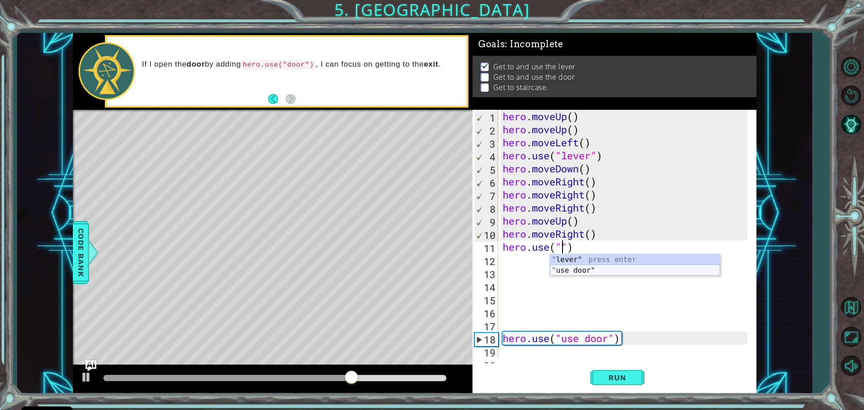
click at [605, 267] on div "" lever" press enter " use door" press enter" at bounding box center [635, 275] width 170 height 43
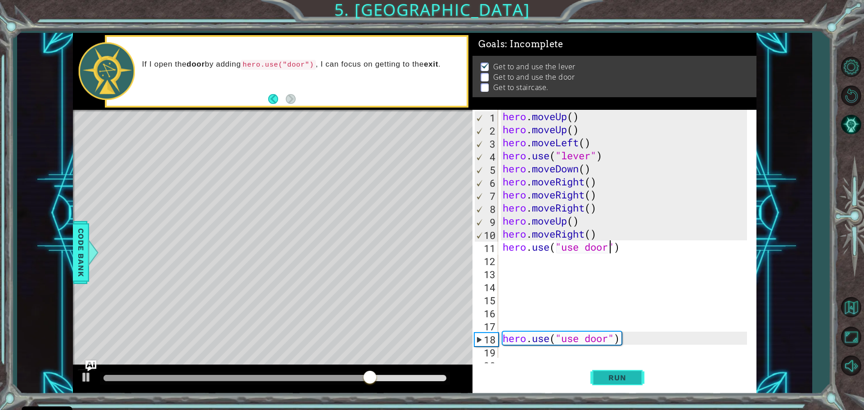
type textarea "hero.use("use door")"
click at [602, 375] on span "Run" at bounding box center [617, 377] width 36 height 9
click at [619, 373] on button "Run" at bounding box center [617, 377] width 54 height 28
click at [639, 345] on div "hero . moveUp ( ) hero . moveUp ( ) hero . moveLeft ( ) hero . use ( "lever" ) …" at bounding box center [626, 247] width 251 height 274
drag, startPoint x: 639, startPoint y: 341, endPoint x: 640, endPoint y: 330, distance: 10.4
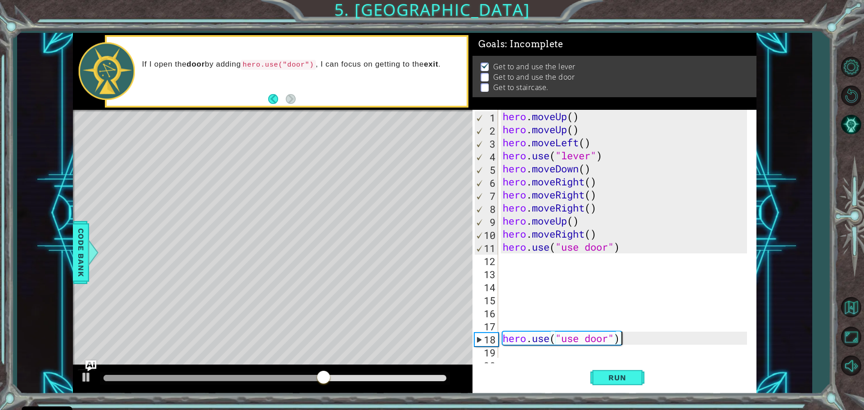
click at [641, 337] on div "hero . moveUp ( ) hero . moveUp ( ) hero . moveLeft ( ) hero . use ( "lever" ) …" at bounding box center [626, 247] width 251 height 274
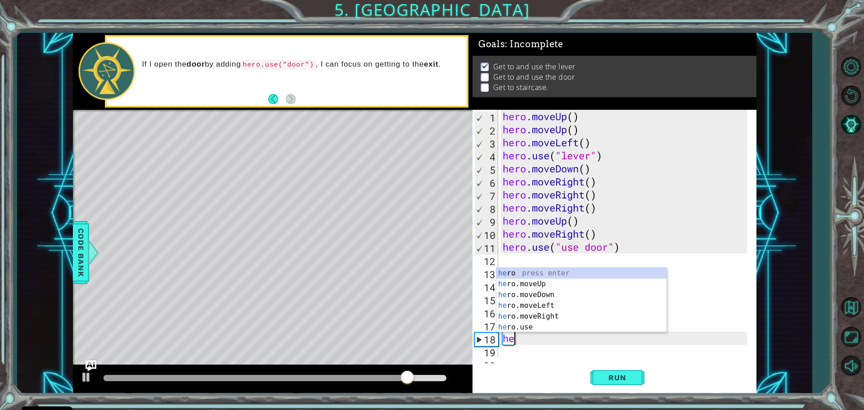
type textarea "h"
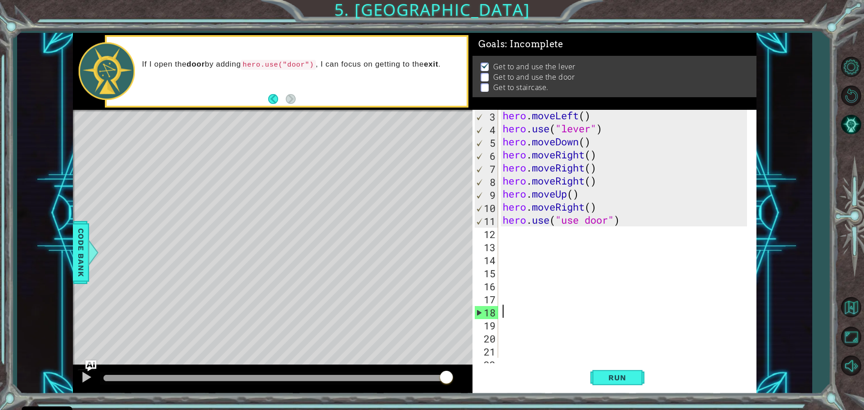
scroll to position [39, 0]
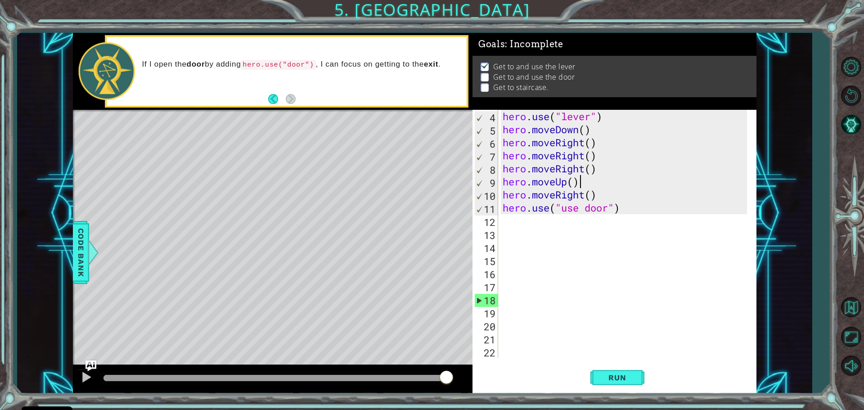
click at [637, 186] on div "hero . use ( "lever" ) hero . moveDown ( ) hero . moveRight ( ) hero . moveRigh…" at bounding box center [626, 247] width 251 height 274
drag, startPoint x: 640, startPoint y: 196, endPoint x: 642, endPoint y: 202, distance: 5.8
click at [641, 199] on div "hero . use ( "lever" ) hero . moveDown ( ) hero . moveRight ( ) hero . moveRigh…" at bounding box center [626, 247] width 251 height 274
drag, startPoint x: 642, startPoint y: 202, endPoint x: 648, endPoint y: 220, distance: 18.9
click at [648, 220] on div "hero . use ( "lever" ) hero . moveDown ( ) hero . moveRight ( ) hero . moveRigh…" at bounding box center [626, 247] width 251 height 274
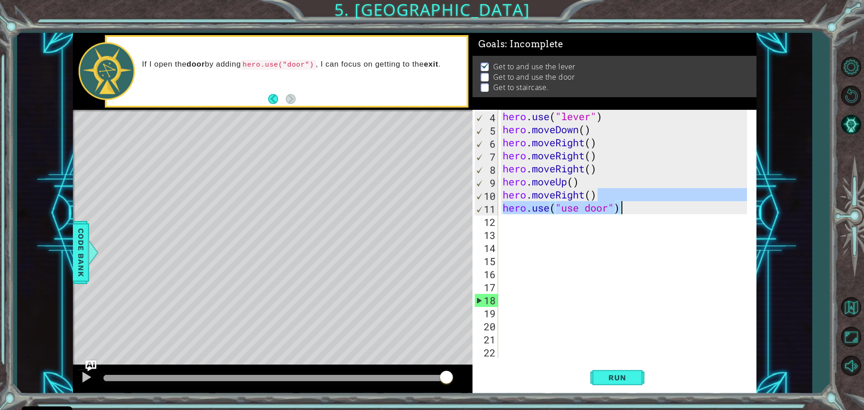
type textarea "hero.use("use door")"
click at [607, 366] on button "Run" at bounding box center [617, 377] width 54 height 28
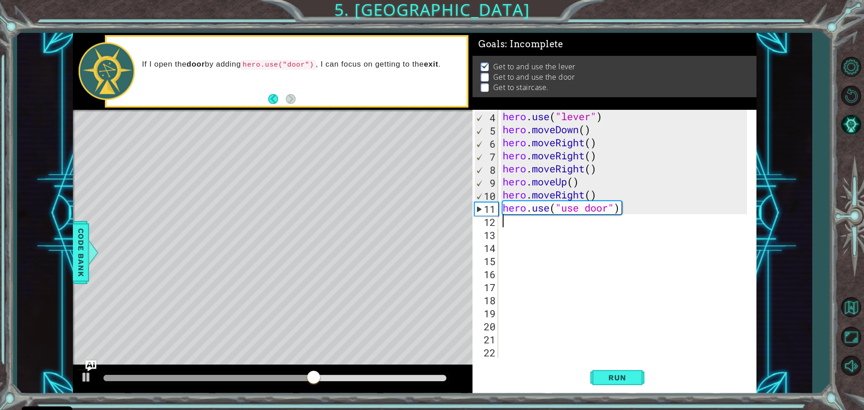
scroll to position [12, 0]
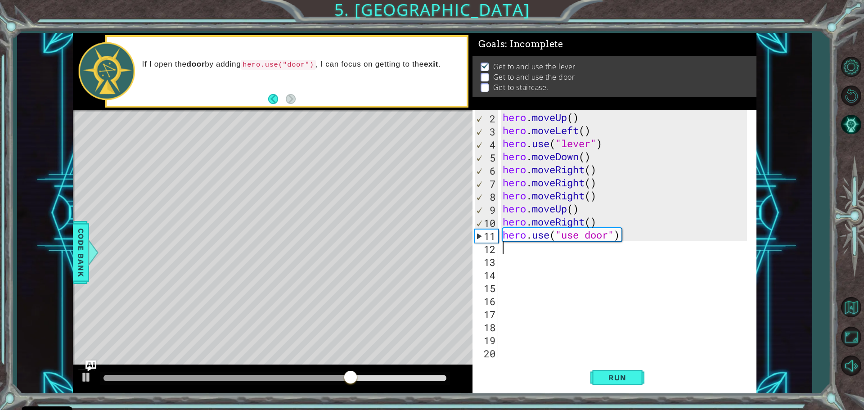
drag, startPoint x: 650, startPoint y: 368, endPoint x: 673, endPoint y: 385, distance: 28.1
drag, startPoint x: 673, startPoint y: 385, endPoint x: 461, endPoint y: 219, distance: 269.3
click at [461, 219] on div "Level Map" at bounding box center [281, 242] width 416 height 265
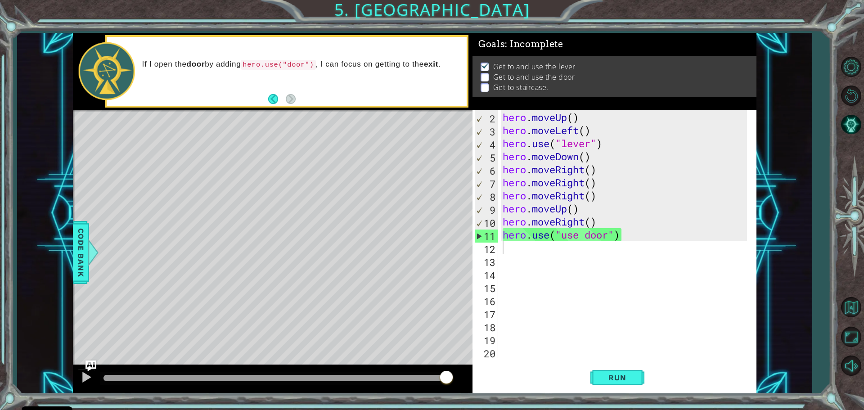
drag, startPoint x: 452, startPoint y: 367, endPoint x: 450, endPoint y: 395, distance: 28.0
click at [452, 379] on div at bounding box center [273, 379] width 400 height 29
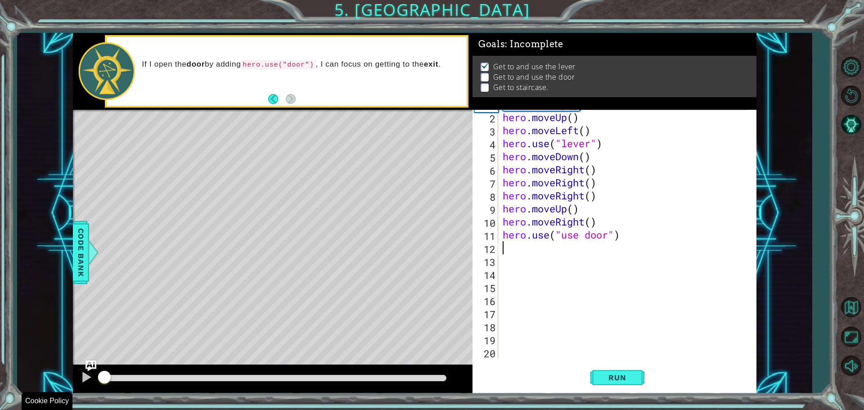
drag, startPoint x: 447, startPoint y: 377, endPoint x: 61, endPoint y: 431, distance: 390.2
click at [61, 409] on html "Cookie Policy CodeCombat uses a few essential and non-essential cookies. Privac…" at bounding box center [432, 205] width 864 height 410
click at [87, 375] on div at bounding box center [87, 377] width 12 height 12
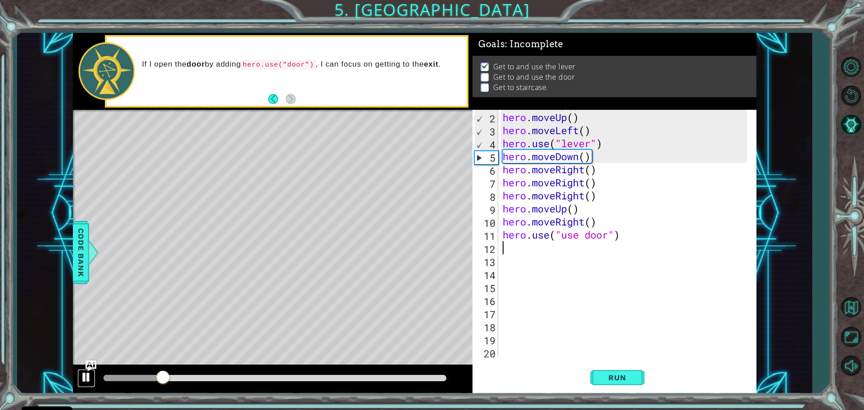
click at [85, 374] on div at bounding box center [87, 377] width 12 height 12
click at [602, 171] on div "hero . moveUp ( ) hero . moveUp ( ) hero . moveLeft ( ) hero . use ( "lever" ) …" at bounding box center [626, 235] width 251 height 274
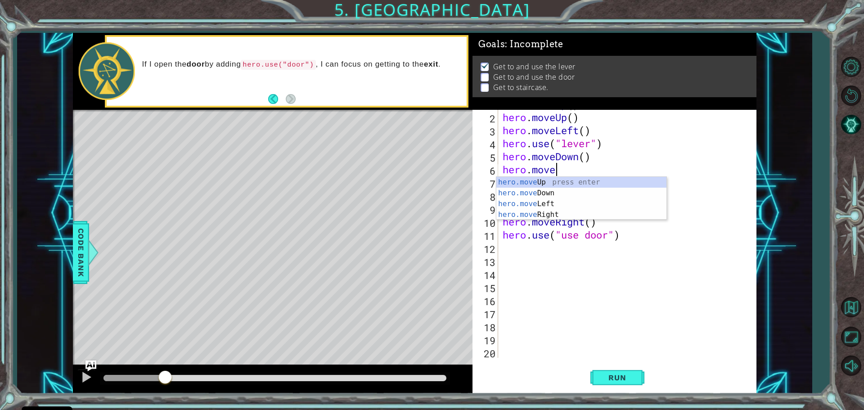
type textarea "hero.mov"
click at [594, 204] on div "hero.mov eUp press enter hero.mov eDown press enter hero.mov eLeft press enter …" at bounding box center [581, 209] width 170 height 65
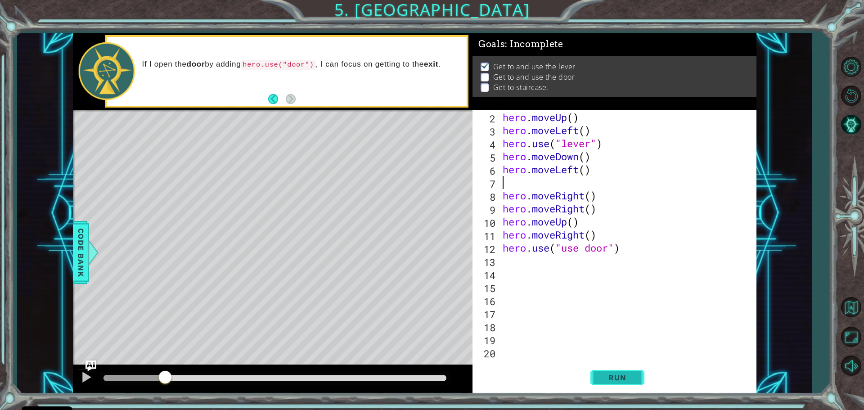
drag, startPoint x: 598, startPoint y: 378, endPoint x: 602, endPoint y: 369, distance: 9.9
click at [599, 377] on button "Run" at bounding box center [617, 377] width 54 height 28
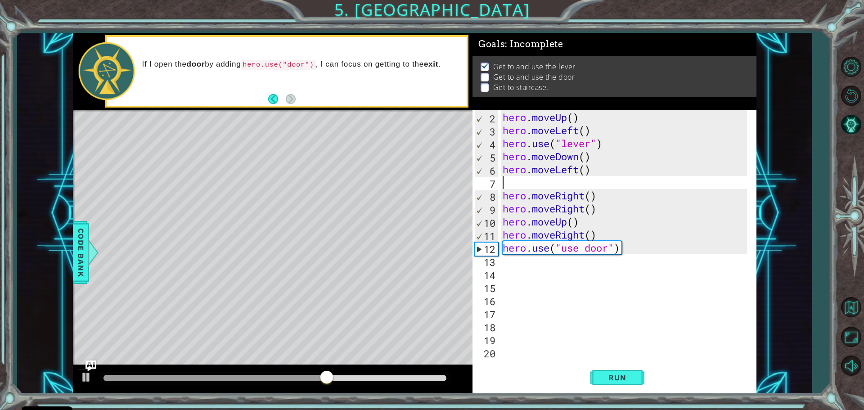
click at [625, 244] on div "hero . moveUp ( ) hero . moveUp ( ) hero . moveLeft ( ) hero . use ( "lever" ) …" at bounding box center [626, 235] width 251 height 274
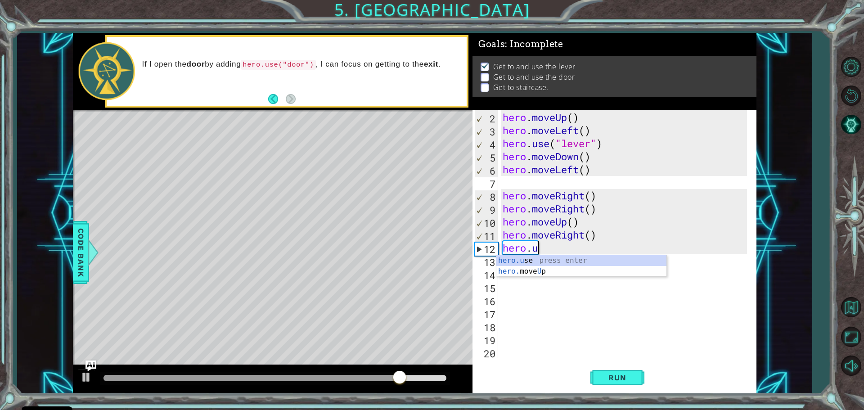
type textarea "hero."
click at [555, 292] on div "hero. moveUp press enter hero. moveDown press enter hero. moveLeft press enter …" at bounding box center [581, 293] width 170 height 76
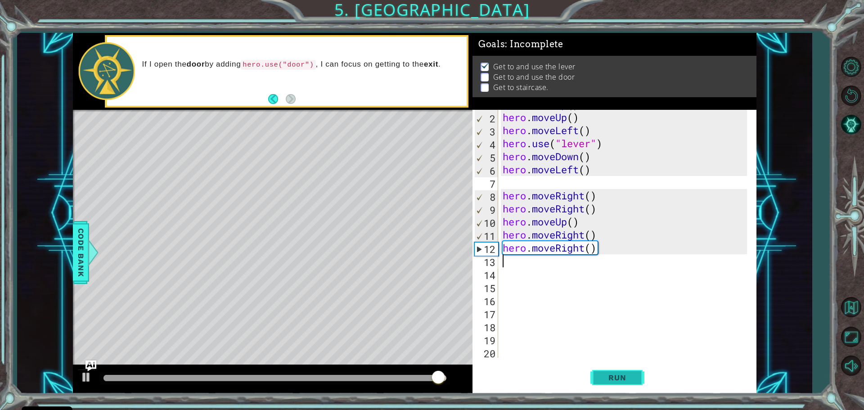
click at [612, 381] on span "Run" at bounding box center [617, 377] width 36 height 9
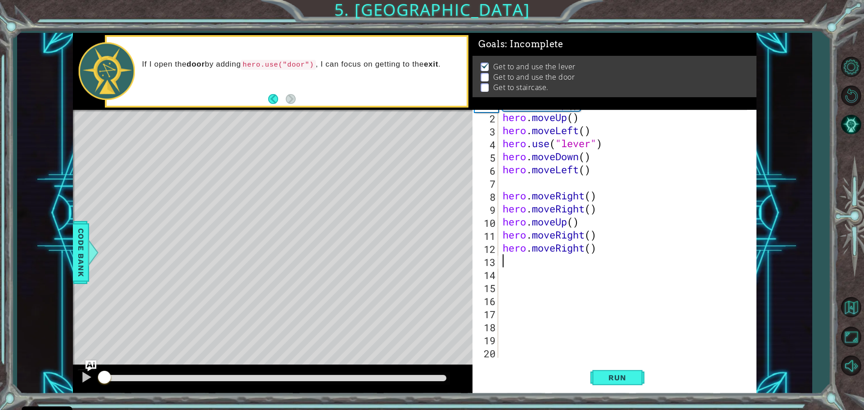
drag, startPoint x: 290, startPoint y: 377, endPoint x: 80, endPoint y: 340, distance: 212.9
click at [80, 340] on div "methods hero moveDown(steps) moveUp(steps) moveLeft(steps) moveRight(steps) use…" at bounding box center [414, 213] width 683 height 361
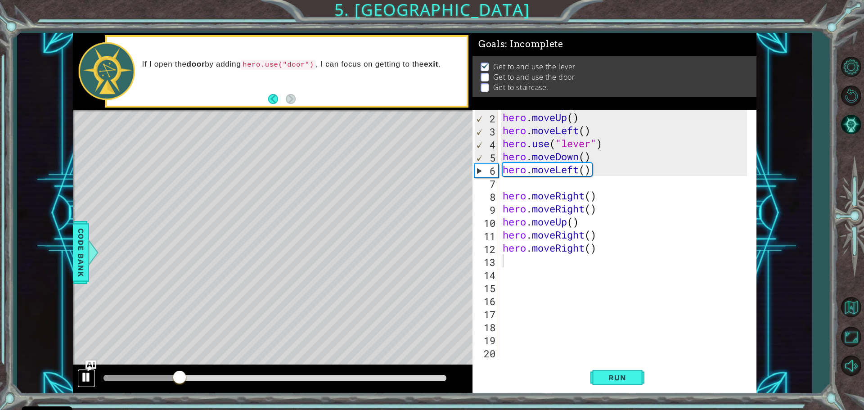
click at [84, 377] on div at bounding box center [87, 377] width 12 height 12
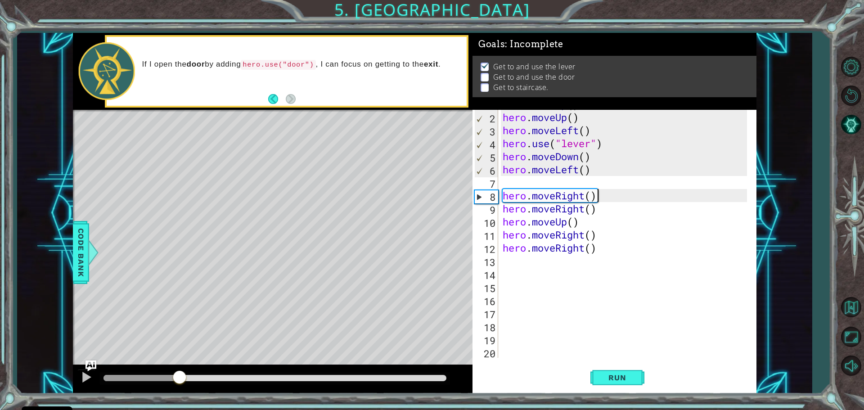
click at [606, 195] on div "hero . moveUp ( ) hero . moveUp ( ) hero . moveLeft ( ) hero . use ( "lever" ) …" at bounding box center [626, 235] width 251 height 274
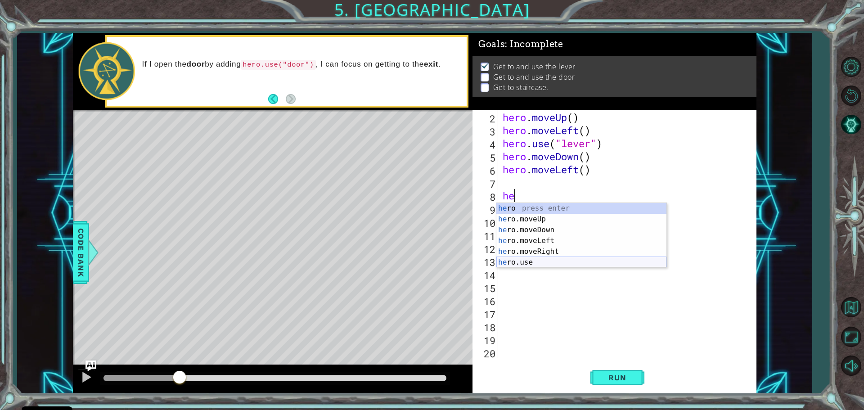
click at [546, 261] on div "he ro press enter he ro.moveUp press enter he ro.moveDown press enter he ro.mov…" at bounding box center [581, 246] width 170 height 86
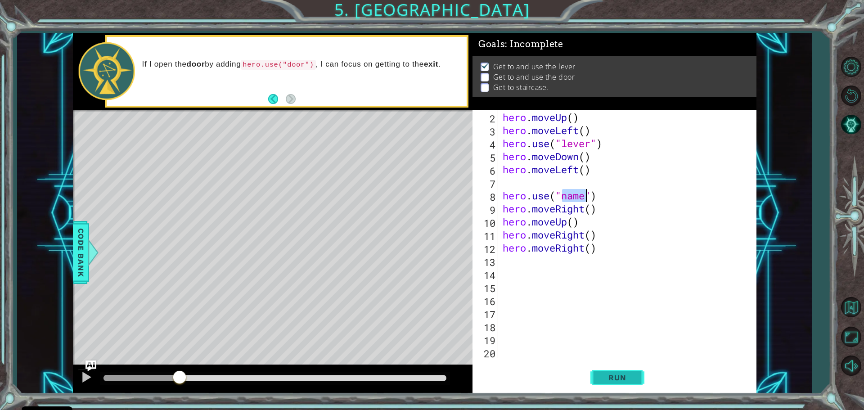
click at [610, 383] on button "Run" at bounding box center [617, 377] width 54 height 28
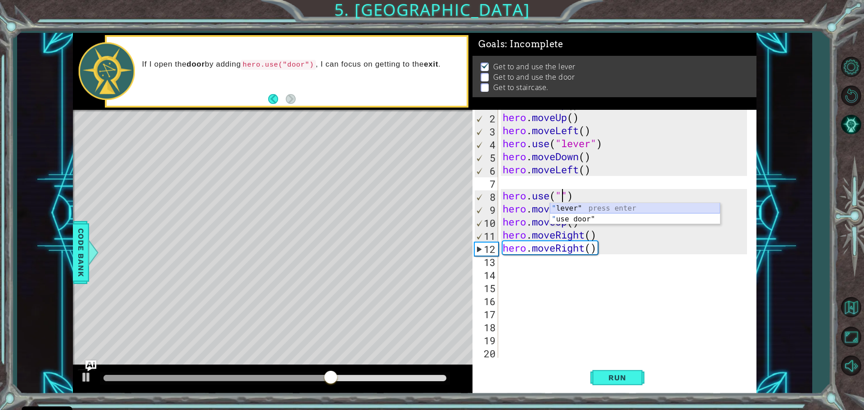
click at [602, 207] on div "" lever" press enter " use door" press enter" at bounding box center [635, 224] width 170 height 43
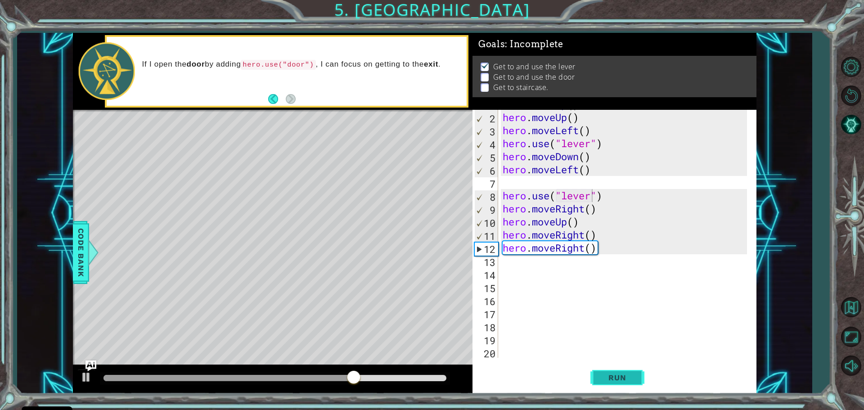
click at [598, 372] on button "Run" at bounding box center [617, 377] width 54 height 28
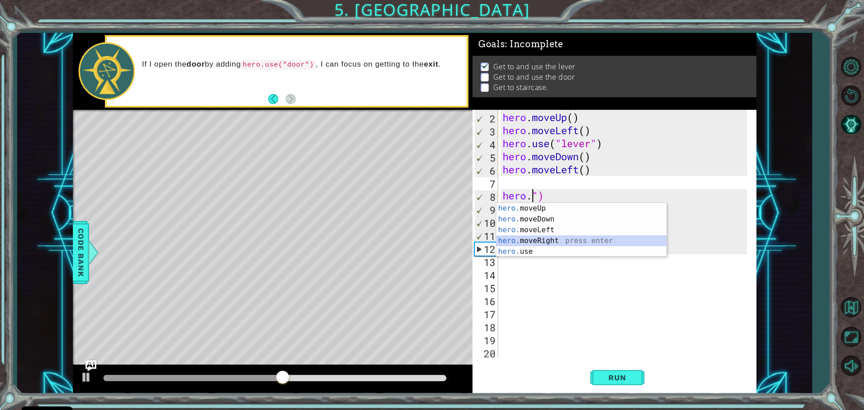
click at [600, 239] on div "hero. moveUp press enter hero. moveDown press enter hero. moveLeft press enter …" at bounding box center [581, 241] width 170 height 76
type textarea "hero.moveRight()")"
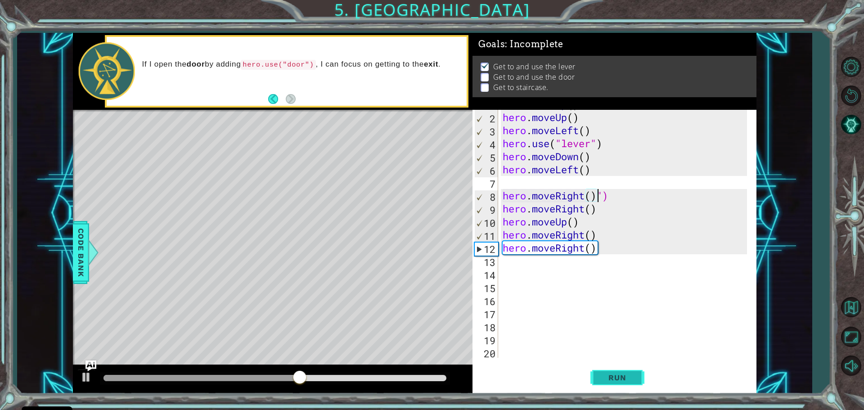
click at [604, 374] on span "Run" at bounding box center [617, 377] width 36 height 9
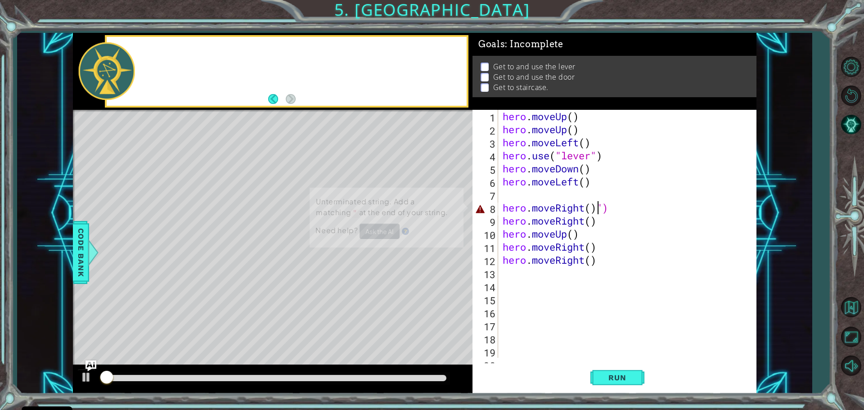
scroll to position [0, 0]
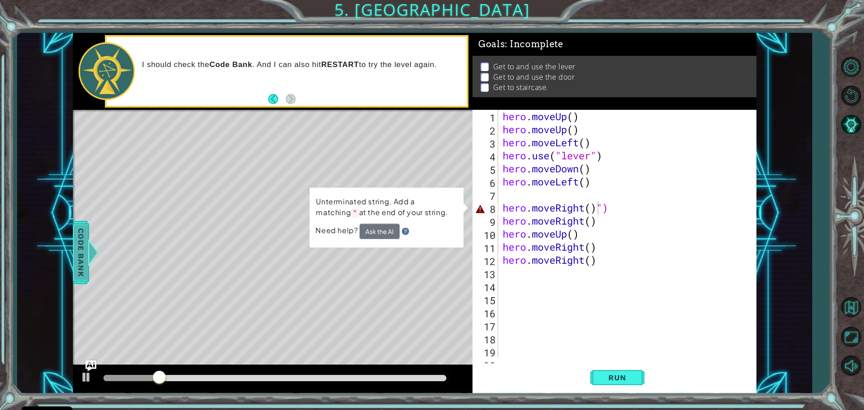
click at [80, 236] on span "Code Bank" at bounding box center [81, 252] width 14 height 55
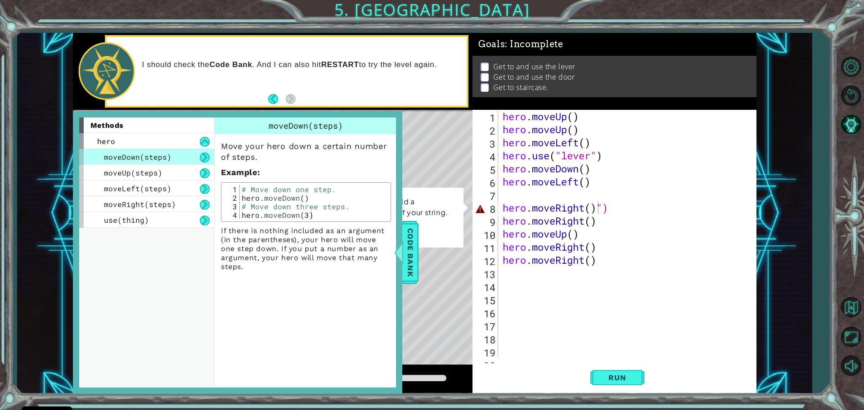
type textarea "# Move down three steps."
drag, startPoint x: 282, startPoint y: 208, endPoint x: 251, endPoint y: 208, distance: 31.0
click at [251, 208] on div "# Move down one step. hero . moveDown ( ) # Move down three steps. hero . moveD…" at bounding box center [314, 210] width 148 height 51
click at [303, 210] on div "# Move down one step. hero . moveDown ( ) # Move down three steps. hero . moveD…" at bounding box center [314, 210] width 148 height 51
click at [146, 173] on span "moveUp(steps)" at bounding box center [133, 172] width 58 height 9
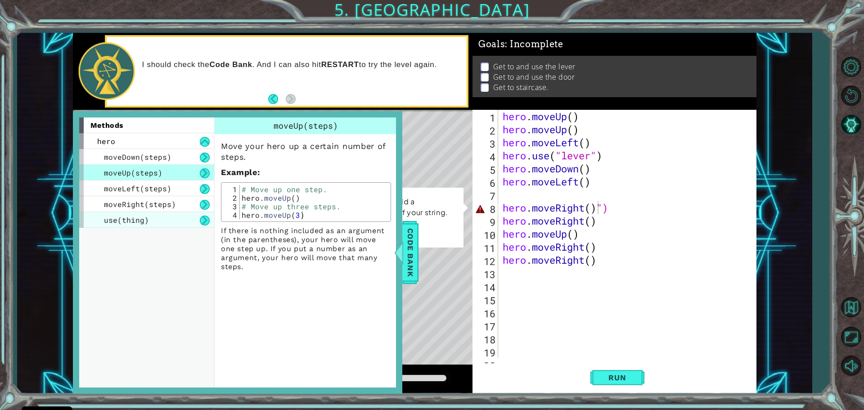
drag, startPoint x: 117, startPoint y: 202, endPoint x: 117, endPoint y: 212, distance: 9.9
click at [117, 212] on div "moveDown(steps) moveUp(steps) moveLeft(steps) moveRight(steps) use(thing)" at bounding box center [146, 188] width 135 height 79
click at [121, 205] on span "moveRight(steps)" at bounding box center [140, 203] width 72 height 9
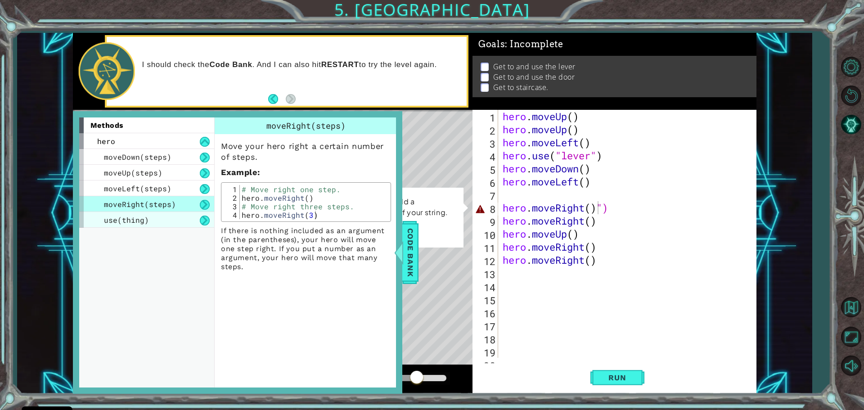
drag, startPoint x: 123, startPoint y: 218, endPoint x: 124, endPoint y: 224, distance: 5.5
click at [124, 224] on span "use(thing)" at bounding box center [126, 219] width 45 height 9
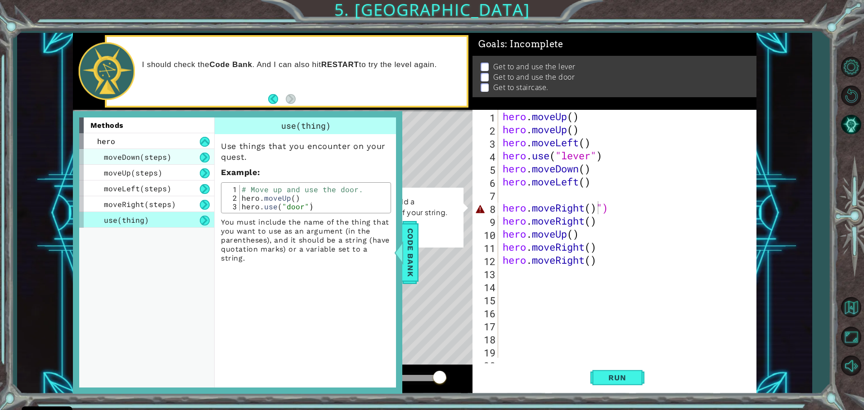
click at [135, 162] on div "moveDown(steps)" at bounding box center [146, 157] width 135 height 16
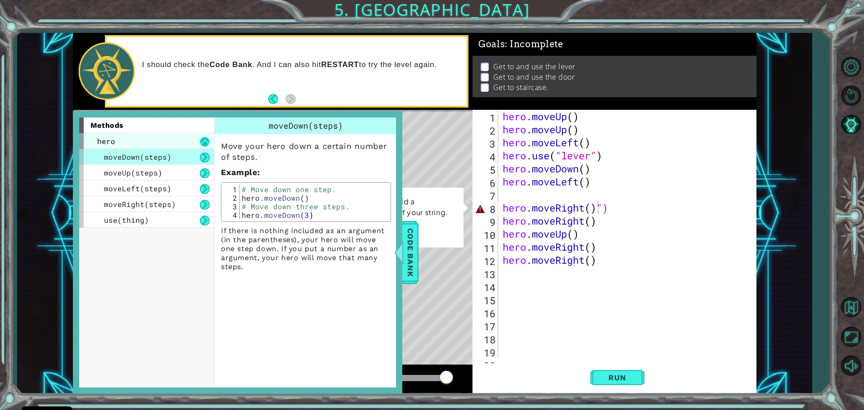
drag, startPoint x: 211, startPoint y: 137, endPoint x: 206, endPoint y: 146, distance: 9.9
click at [207, 145] on div "hero" at bounding box center [146, 141] width 135 height 16
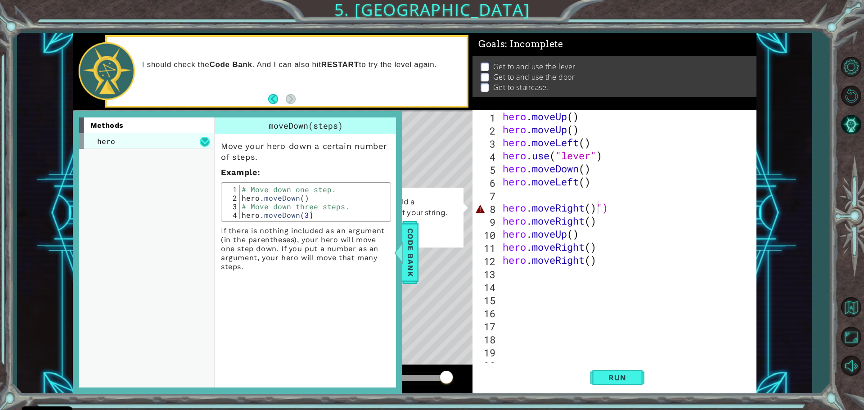
click at [206, 143] on button at bounding box center [205, 142] width 10 height 10
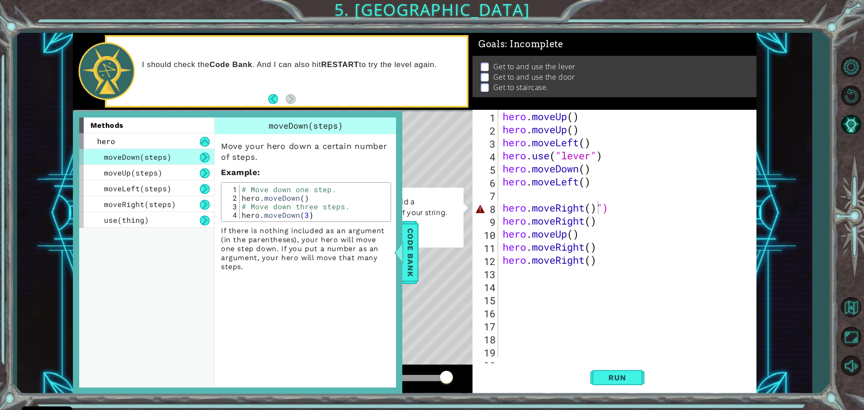
click at [203, 161] on button at bounding box center [205, 158] width 10 height 10
click at [203, 175] on button at bounding box center [205, 173] width 10 height 10
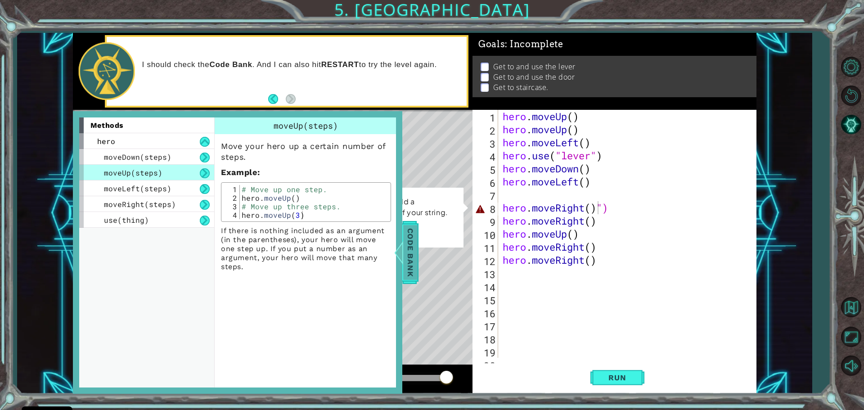
click at [404, 261] on div at bounding box center [398, 252] width 11 height 27
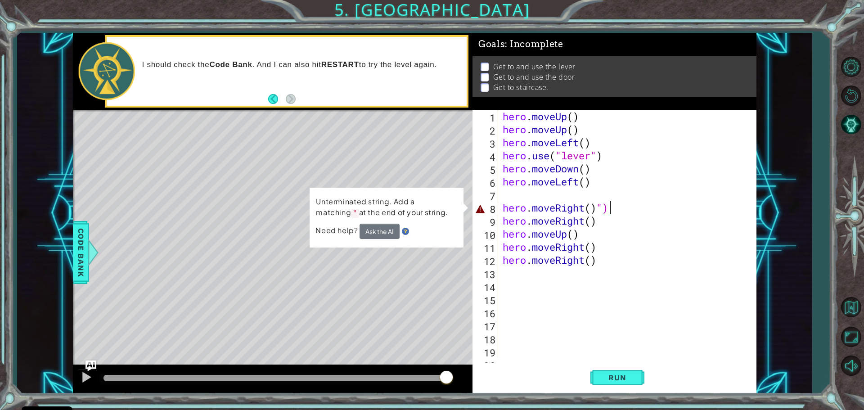
click at [620, 210] on div "hero . moveUp ( ) hero . moveUp ( ) hero . moveLeft ( ) hero . use ( "lever" ) …" at bounding box center [626, 247] width 251 height 274
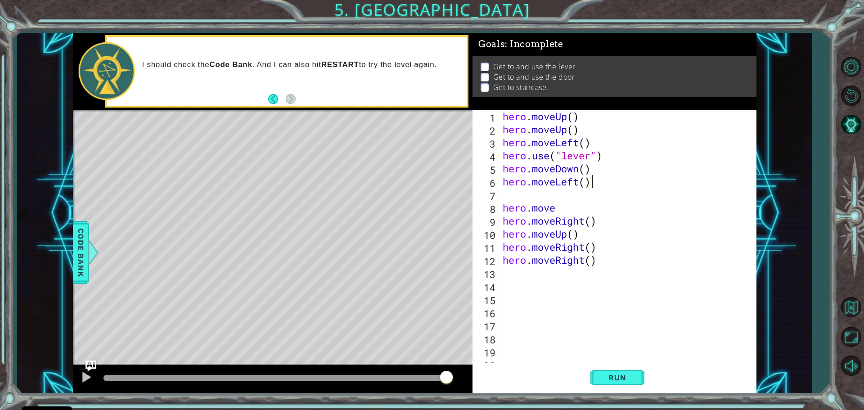
click at [598, 181] on div "hero . moveUp ( ) hero . moveUp ( ) hero . moveLeft ( ) hero . use ( "lever" ) …" at bounding box center [626, 247] width 251 height 274
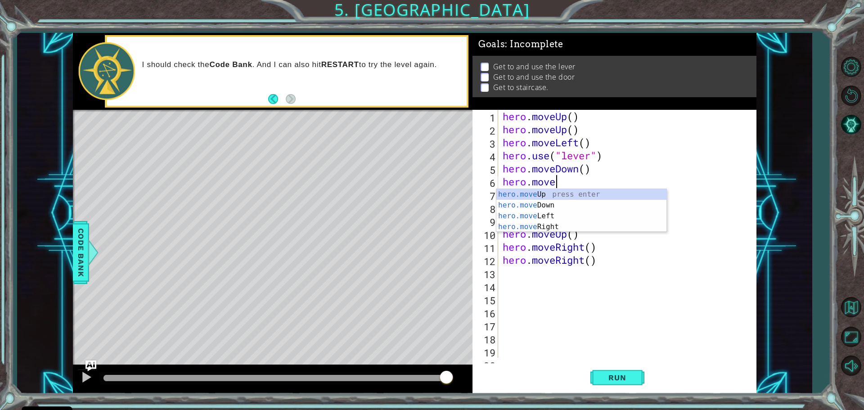
type textarea "hero.mov"
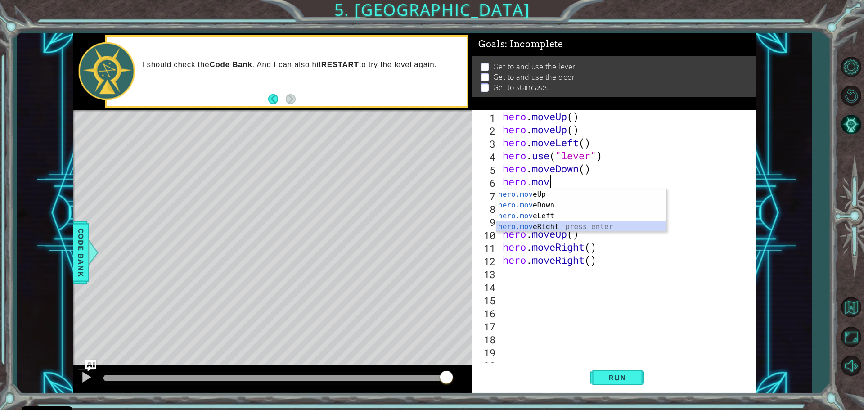
click at [584, 225] on div "hero.mov eUp press enter hero.mov eDown press enter hero.mov eLeft press enter …" at bounding box center [581, 221] width 170 height 65
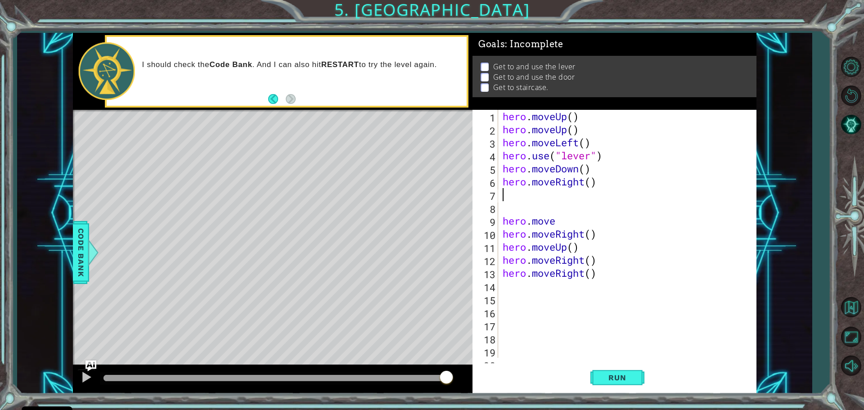
type textarea "h"
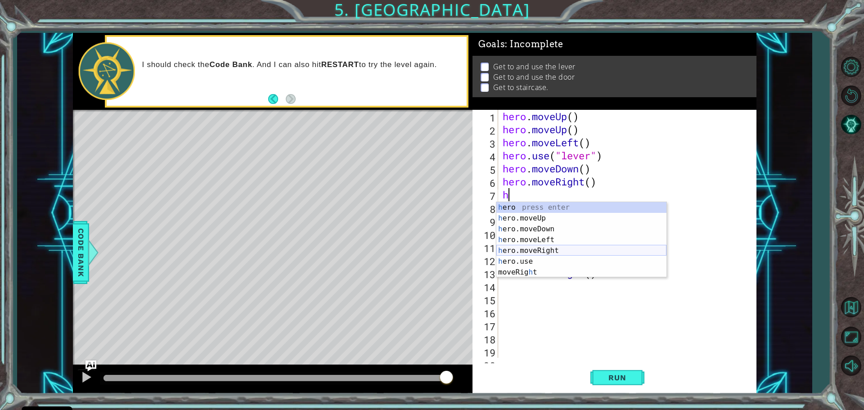
click at [549, 252] on div "h ero press enter h ero.moveUp press enter h ero.moveDown press enter h ero.mov…" at bounding box center [581, 250] width 170 height 97
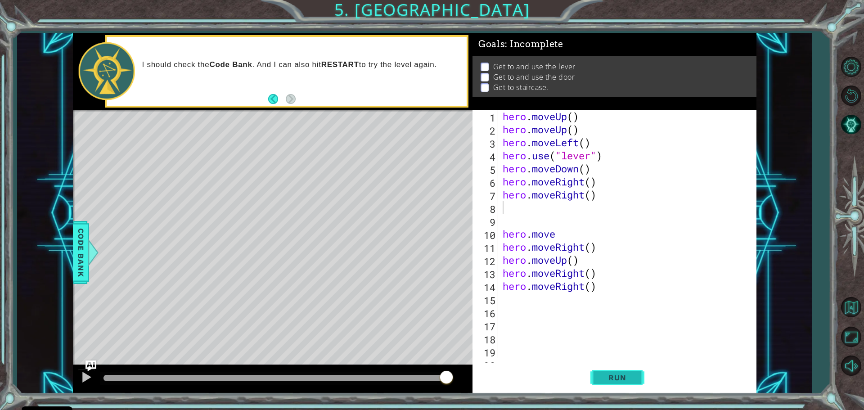
click at [619, 376] on span "Run" at bounding box center [617, 377] width 36 height 9
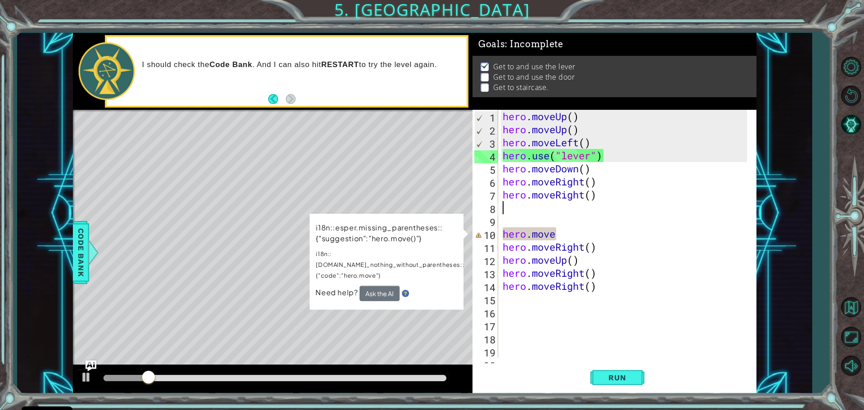
click at [564, 234] on div "hero . moveUp ( ) hero . moveUp ( ) hero . moveLeft ( ) hero . use ( "lever" ) …" at bounding box center [626, 247] width 251 height 274
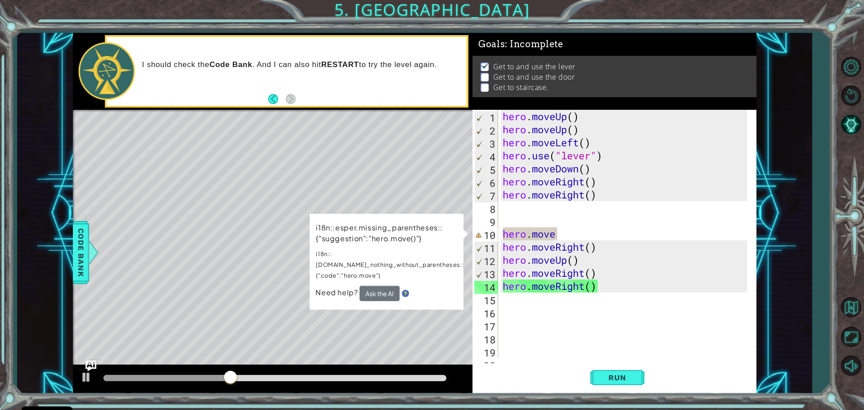
click at [425, 198] on div "Level Map" at bounding box center [281, 242] width 416 height 265
click at [560, 234] on div "hero . moveUp ( ) hero . moveUp ( ) hero . moveLeft ( ) hero . use ( "lever" ) …" at bounding box center [626, 247] width 251 height 274
type textarea "hero.mov"
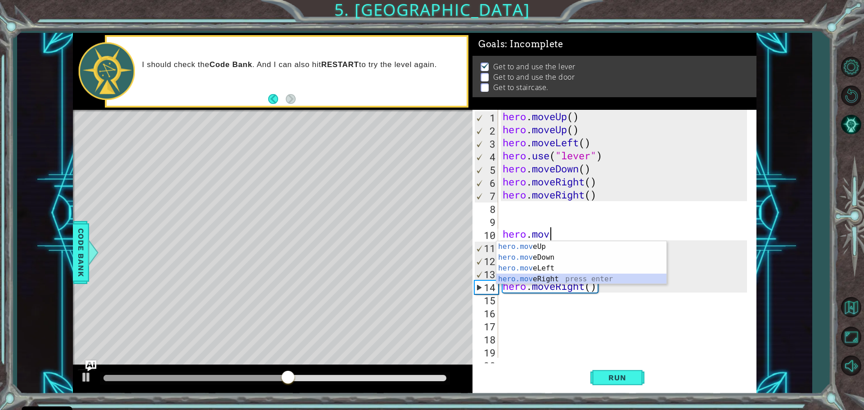
click at [529, 279] on div "hero.mov eUp press enter hero.mov eDown press enter hero.mov eLeft press enter …" at bounding box center [581, 273] width 170 height 65
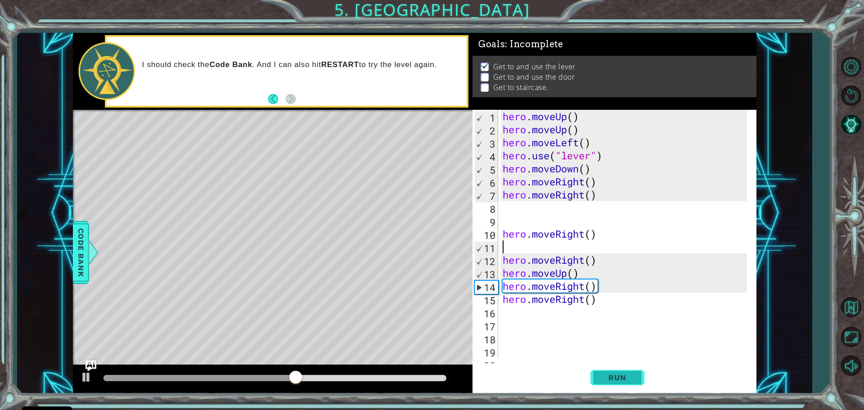
click at [602, 377] on span "Run" at bounding box center [617, 377] width 36 height 9
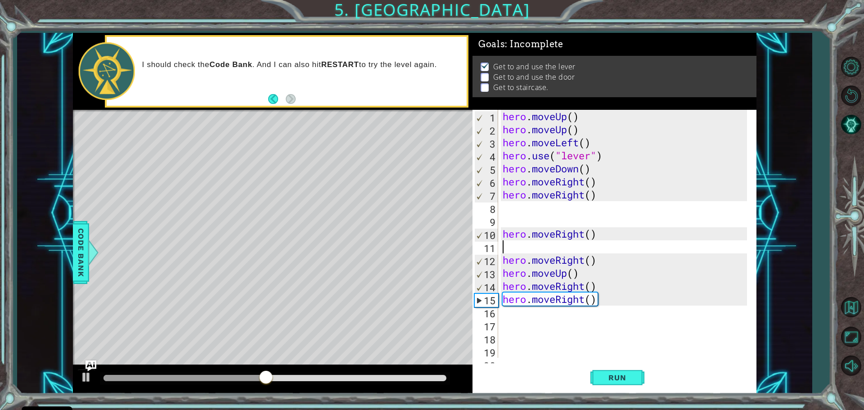
click at [597, 303] on div "hero . moveUp ( ) hero . moveUp ( ) hero . moveLeft ( ) hero . use ( "lever" ) …" at bounding box center [626, 247] width 251 height 274
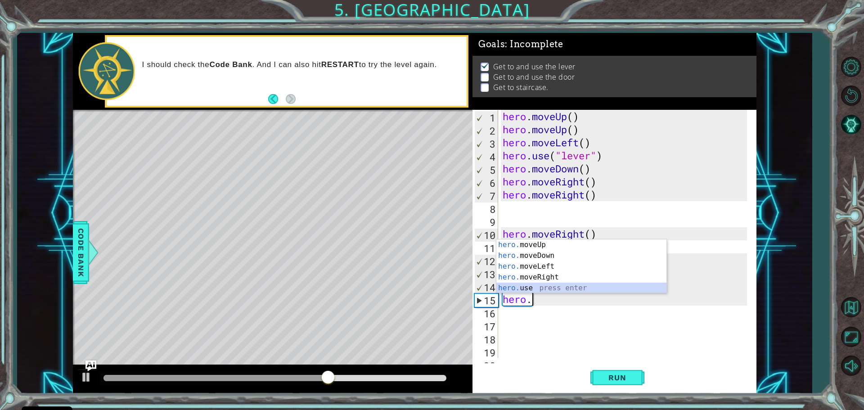
click at [559, 285] on div "hero. moveUp press enter hero. moveDown press enter hero. moveLeft press enter …" at bounding box center [581, 277] width 170 height 76
click at [561, 290] on div "hero press enter hero .moveUp press enter hero .moveDown press enter hero .move…" at bounding box center [581, 272] width 170 height 86
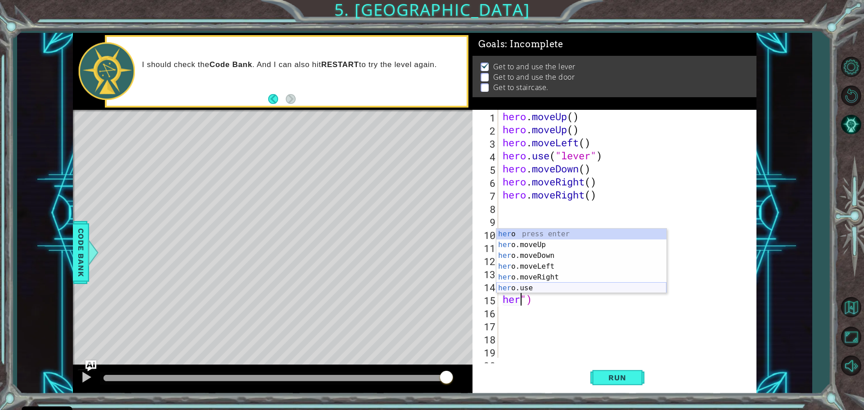
click at [562, 287] on div "her o press enter her o.moveUp press enter her o.moveDown press enter her o.mov…" at bounding box center [581, 272] width 170 height 86
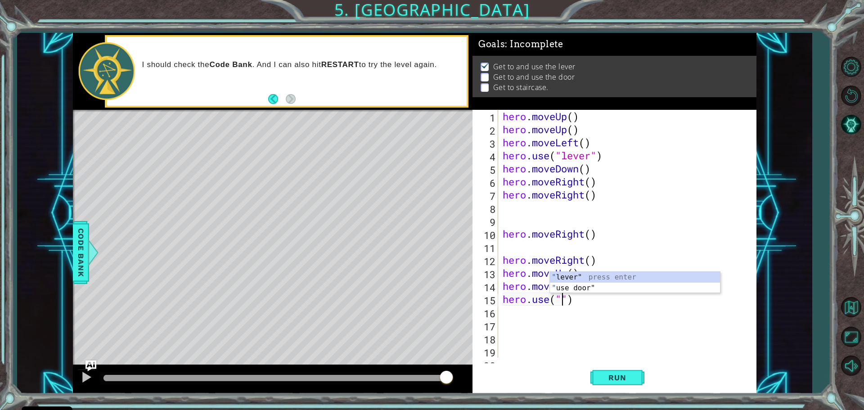
scroll to position [0, 3]
click at [605, 286] on div "" use d oor" press enter" at bounding box center [635, 299] width 170 height 32
click at [615, 378] on span "Run" at bounding box center [617, 377] width 36 height 9
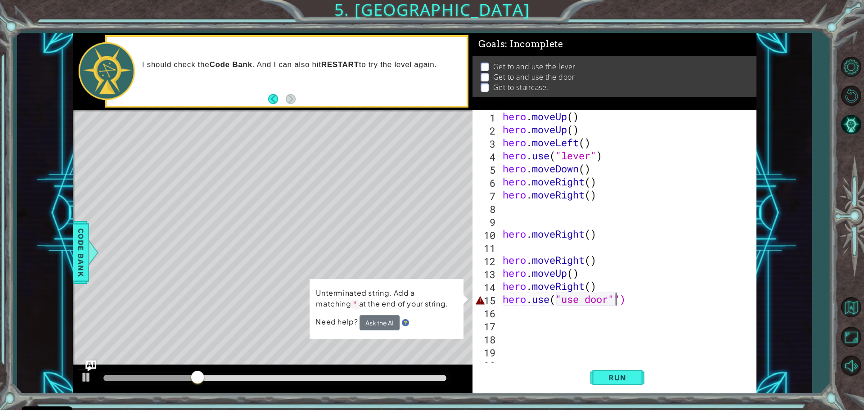
click at [620, 300] on div "hero . moveUp ( ) hero . moveUp ( ) hero . moveLeft ( ) hero . use ( "lever" ) …" at bounding box center [626, 247] width 251 height 274
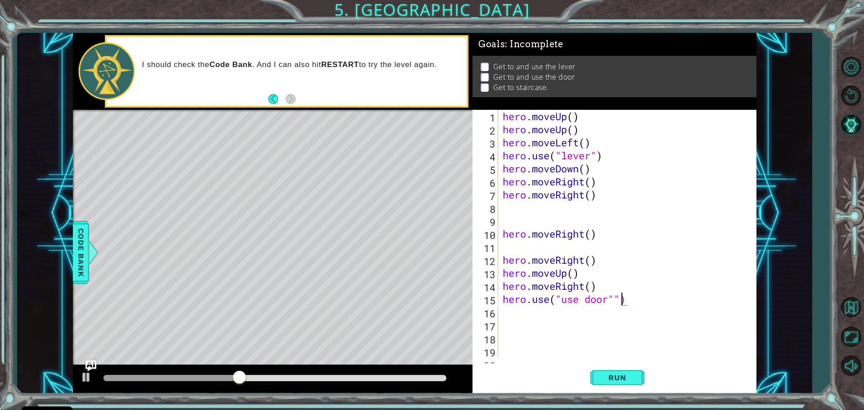
scroll to position [0, 5]
click at [622, 380] on span "Run" at bounding box center [617, 377] width 36 height 9
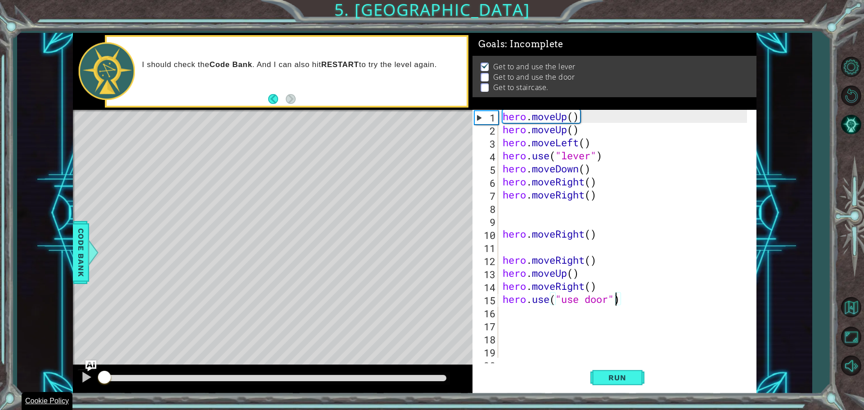
drag, startPoint x: 313, startPoint y: 373, endPoint x: 41, endPoint y: 408, distance: 274.3
click at [41, 408] on body "Cookie Policy CodeCombat uses a few essential and non-essential cookies. Privac…" at bounding box center [432, 205] width 864 height 410
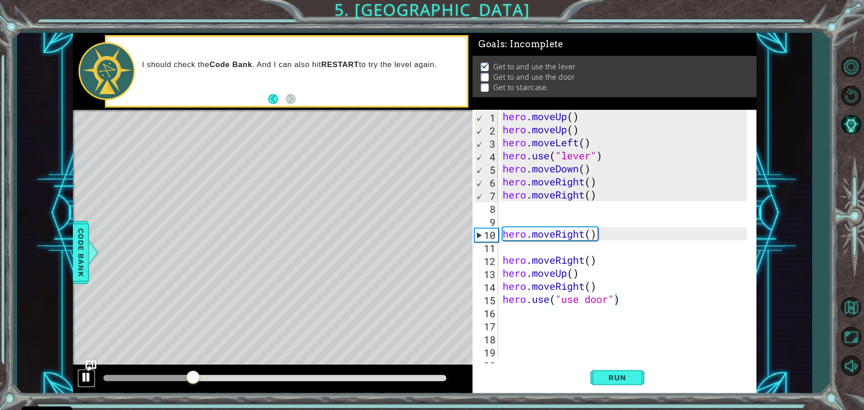
click at [82, 372] on div at bounding box center [87, 377] width 12 height 12
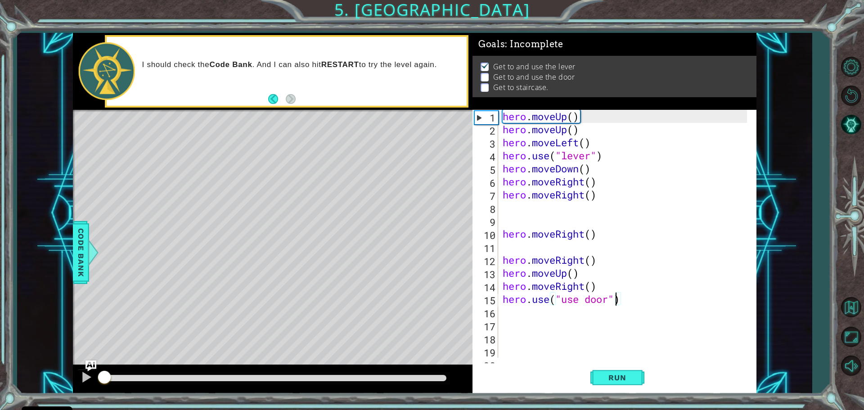
drag, startPoint x: 193, startPoint y: 373, endPoint x: 97, endPoint y: 400, distance: 100.0
click at [97, 400] on div "1 2 3 4 5 6 7 8 9 10 11 hero . moveUp ( ) hero . moveUp ( ) hero . moveLeft ( )…" at bounding box center [432, 205] width 864 height 410
click at [82, 373] on div at bounding box center [87, 377] width 12 height 12
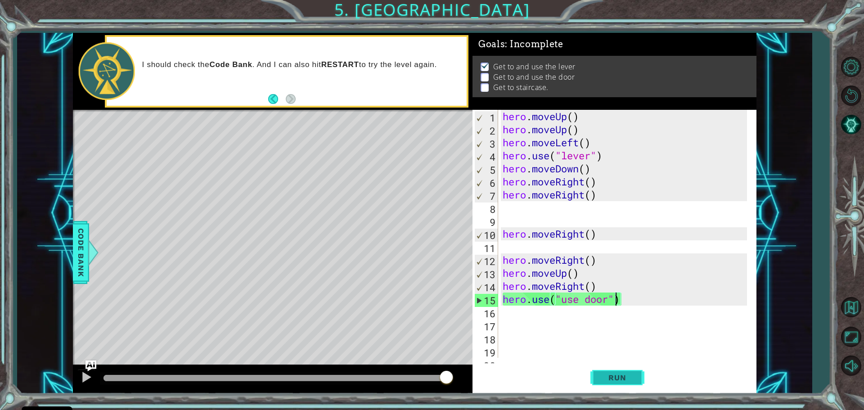
click at [630, 384] on button "Run" at bounding box center [617, 377] width 54 height 28
click at [89, 375] on div at bounding box center [87, 377] width 12 height 12
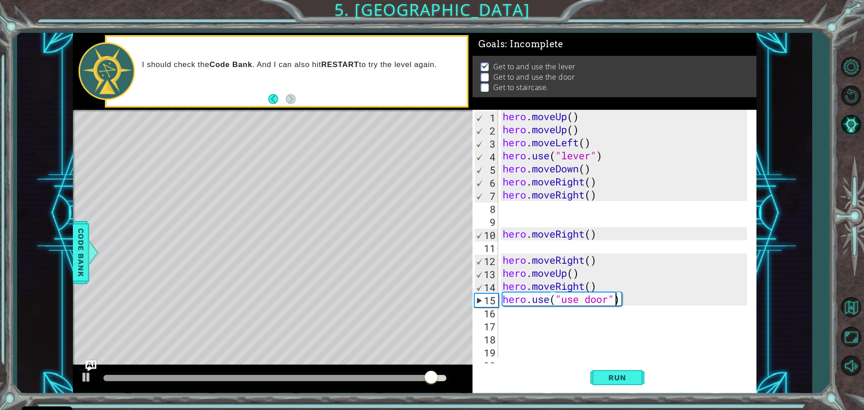
scroll to position [0, 4]
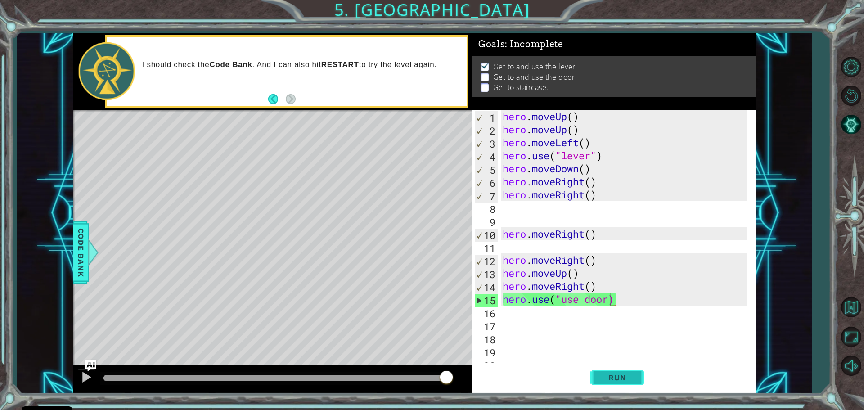
click at [633, 380] on span "Run" at bounding box center [617, 377] width 36 height 9
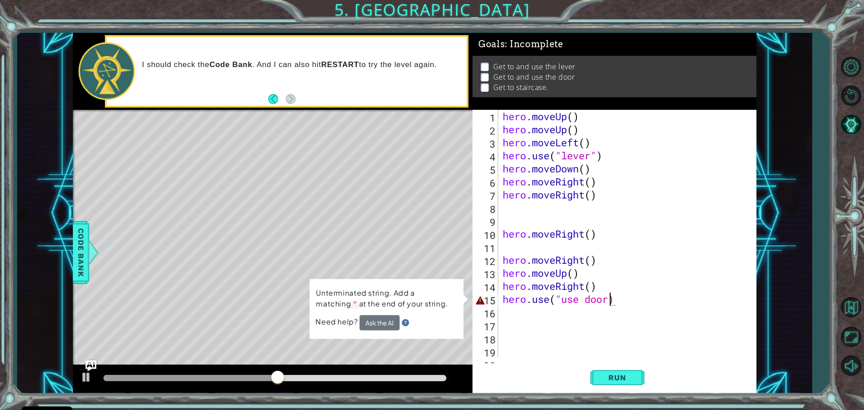
scroll to position [0, 5]
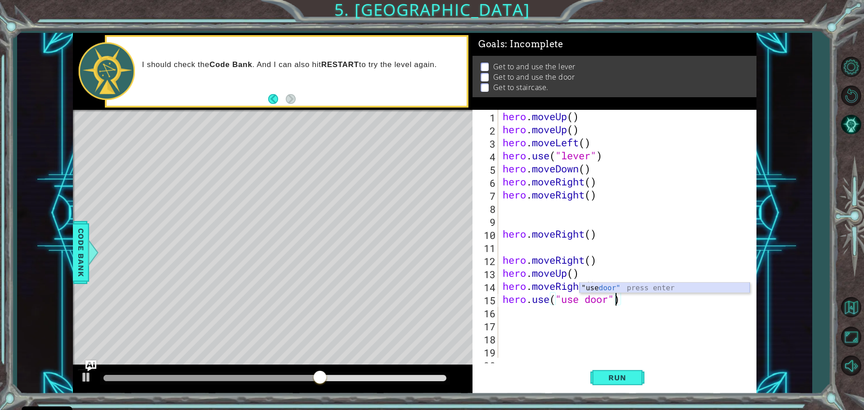
click at [635, 286] on div ""use door" press enter" at bounding box center [664, 299] width 170 height 32
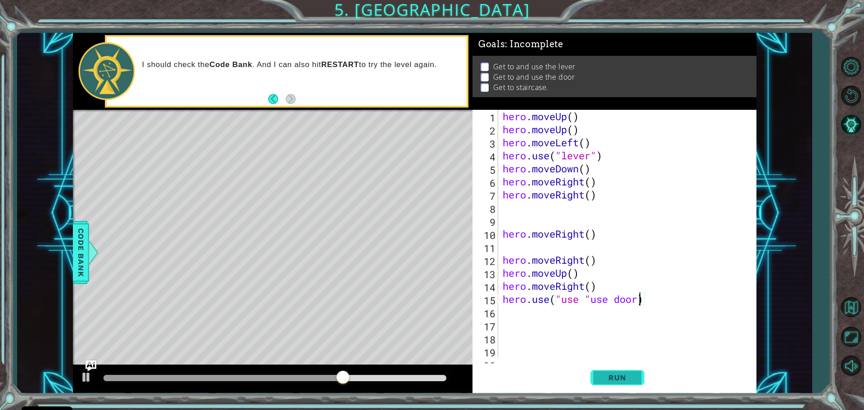
click at [621, 374] on button "Run" at bounding box center [617, 377] width 54 height 28
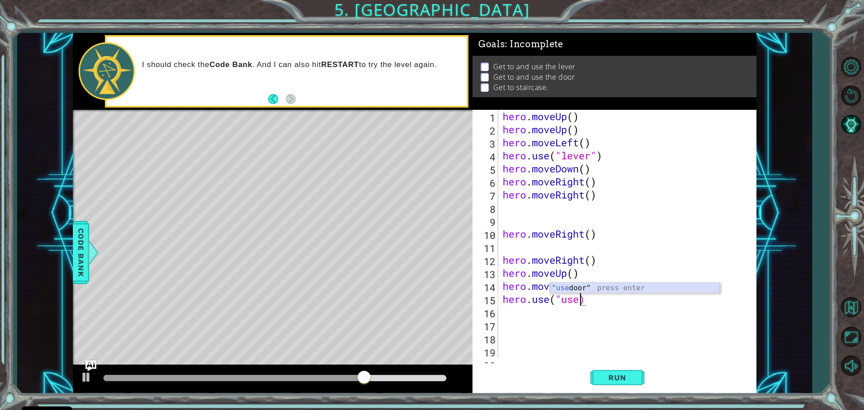
click at [617, 286] on div ""use door" press enter" at bounding box center [635, 299] width 170 height 32
type textarea "hero.use("use door")"
click at [505, 319] on div "hero . moveUp ( ) hero . moveUp ( ) hero . moveLeft ( ) hero . use ( "lever" ) …" at bounding box center [626, 247] width 251 height 274
click at [506, 312] on div "hero . moveUp ( ) hero . moveUp ( ) hero . moveLeft ( ) hero . use ( "lever" ) …" at bounding box center [626, 247] width 251 height 274
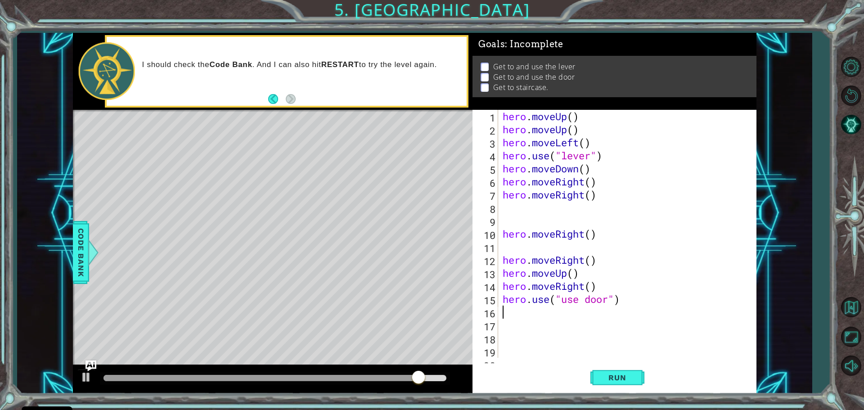
type textarea "h"
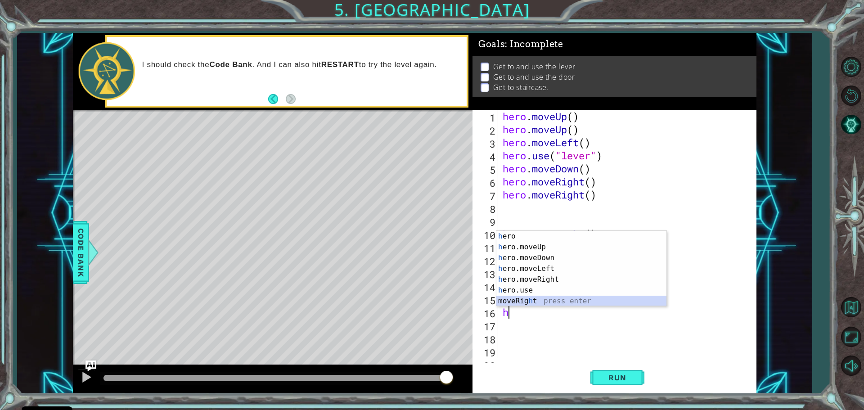
click at [529, 299] on div "h ero press enter h ero.moveUp press enter h ero.moveDown press enter h ero.mov…" at bounding box center [581, 279] width 170 height 97
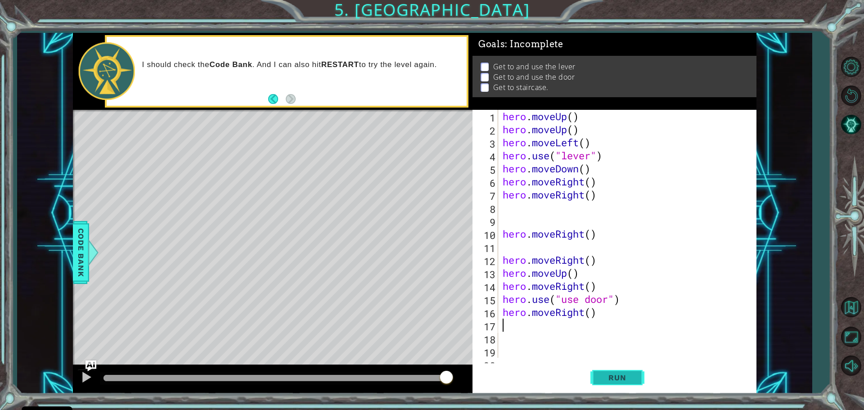
click at [616, 372] on button "Run" at bounding box center [617, 377] width 54 height 28
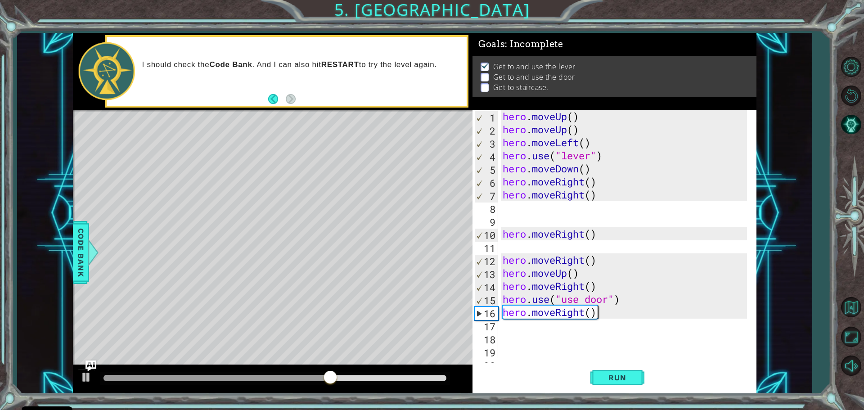
click at [605, 308] on div "hero . moveUp ( ) hero . moveUp ( ) hero . moveLeft ( ) hero . use ( "lever" ) …" at bounding box center [626, 247] width 251 height 274
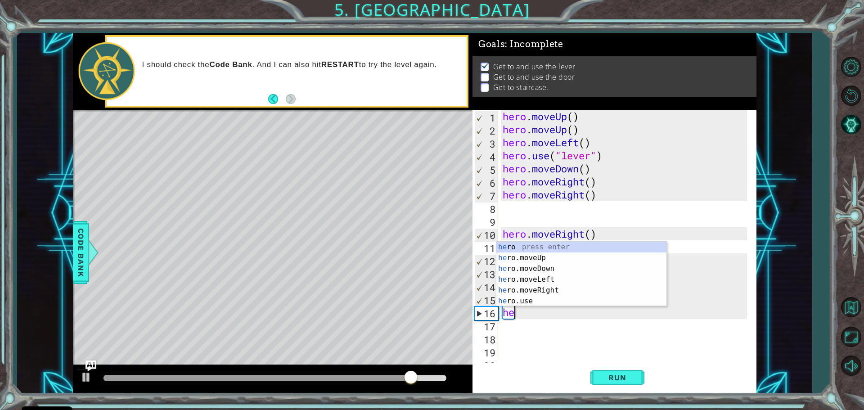
type textarea "h"
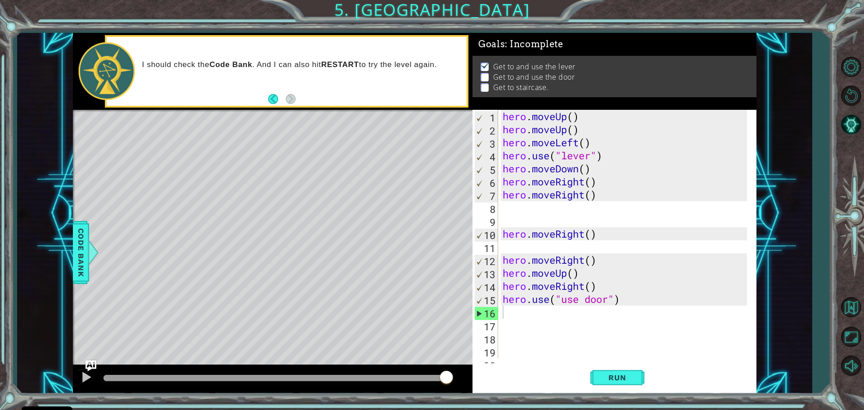
drag, startPoint x: 688, startPoint y: 364, endPoint x: 728, endPoint y: 364, distance: 39.6
click at [728, 364] on div "Run" at bounding box center [617, 377] width 284 height 28
click at [443, 270] on div "Level Map" at bounding box center [281, 242] width 416 height 265
click at [270, 101] on button "Back" at bounding box center [277, 99] width 18 height 10
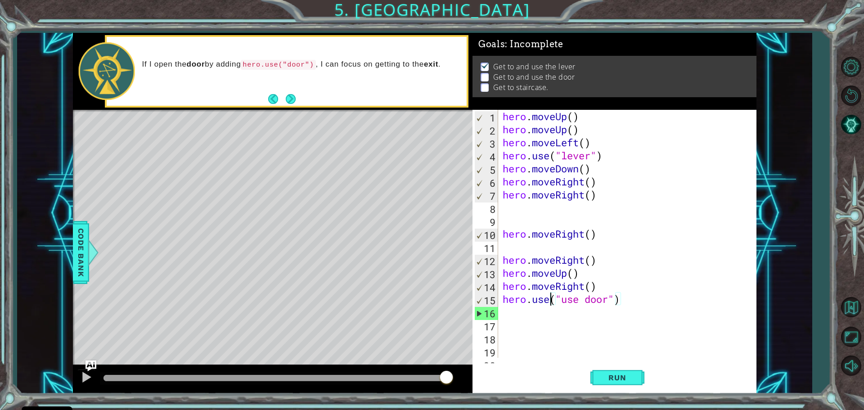
click at [551, 301] on div "hero . moveUp ( ) hero . moveUp ( ) hero . moveLeft ( ) hero . use ( "lever" ) …" at bounding box center [626, 247] width 251 height 274
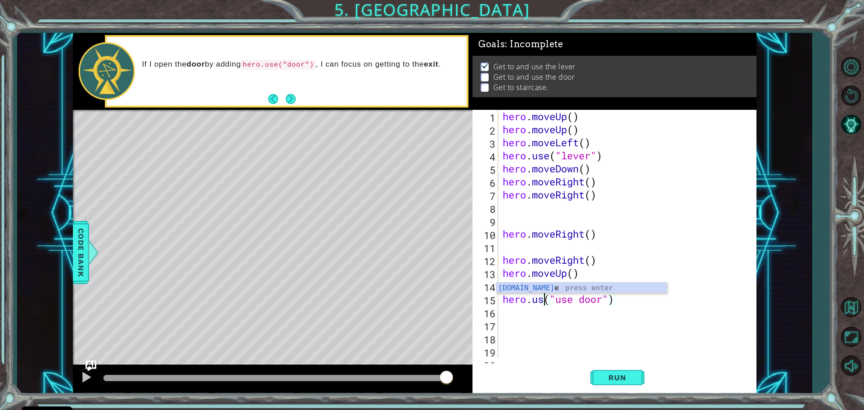
scroll to position [0, 2]
click at [554, 300] on div "hero . moveUp ( ) hero . moveUp ( ) hero . moveLeft ( ) hero . use ( "lever" ) …" at bounding box center [626, 247] width 251 height 274
click at [556, 299] on div "hero . moveUp ( ) hero . moveUp ( ) hero . moveLeft ( ) hero . use ( "lever" ) …" at bounding box center [626, 247] width 251 height 274
click at [550, 301] on div "hero . moveUp ( ) hero . moveUp ( ) hero . moveLeft ( ) hero . use ( "lever" ) …" at bounding box center [626, 247] width 251 height 274
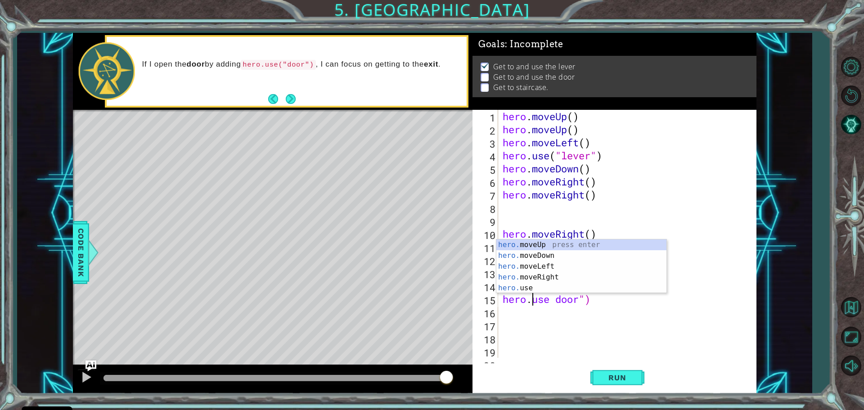
click at [559, 297] on div "hero . moveUp ( ) hero . moveUp ( ) hero . moveLeft ( ) hero . use ( "lever" ) …" at bounding box center [626, 247] width 251 height 274
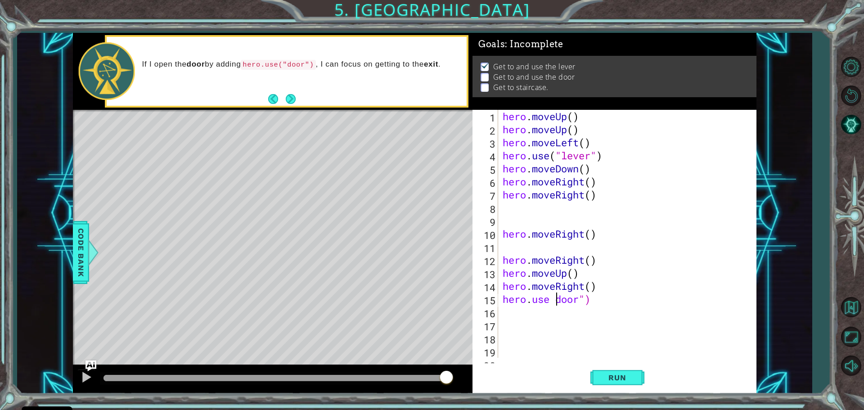
type textarea "hero. use door")"
click at [674, 328] on div "hero . moveUp ( ) hero . moveUp ( ) hero . moveLeft ( ) hero . use ( "lever" ) …" at bounding box center [626, 247] width 251 height 274
click at [559, 301] on div "hero . moveUp ( ) hero . moveUp ( ) hero . moveLeft ( ) hero . use ( "lever" ) …" at bounding box center [626, 247] width 251 height 274
click at [556, 300] on div "hero . moveUp ( ) hero . moveUp ( ) hero . moveLeft ( ) hero . use ( "lever" ) …" at bounding box center [626, 247] width 251 height 274
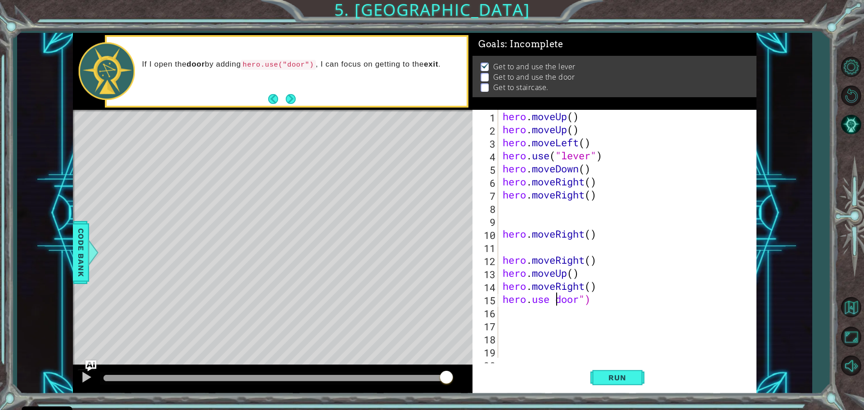
scroll to position [0, 3]
click at [614, 381] on span "Run" at bounding box center [617, 377] width 36 height 9
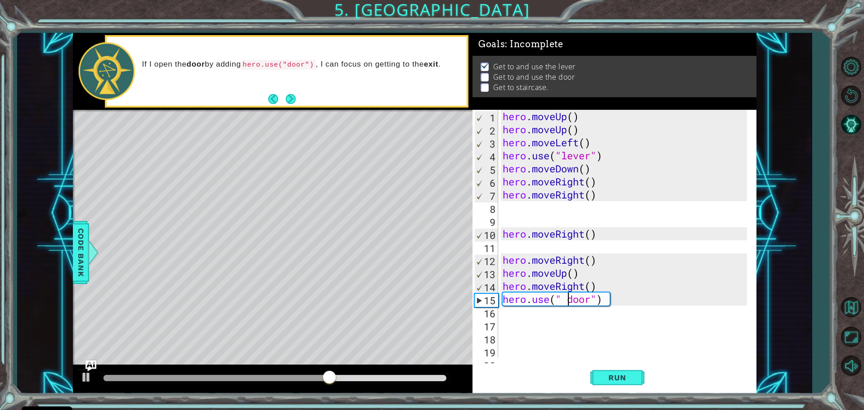
click at [616, 298] on div "hero . moveUp ( ) hero . moveUp ( ) hero . moveLeft ( ) hero . use ( "lever" ) …" at bounding box center [626, 247] width 251 height 274
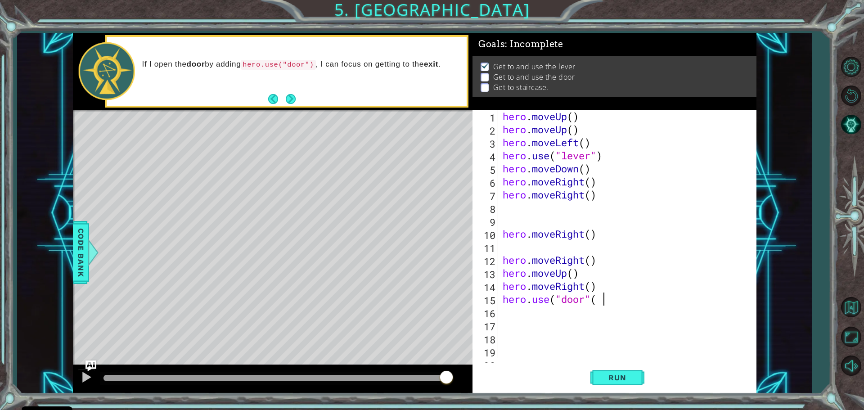
scroll to position [0, 4]
type textarea "hero. use("door")"
click at [621, 374] on span "Run" at bounding box center [617, 377] width 36 height 9
